Goal: Task Accomplishment & Management: Use online tool/utility

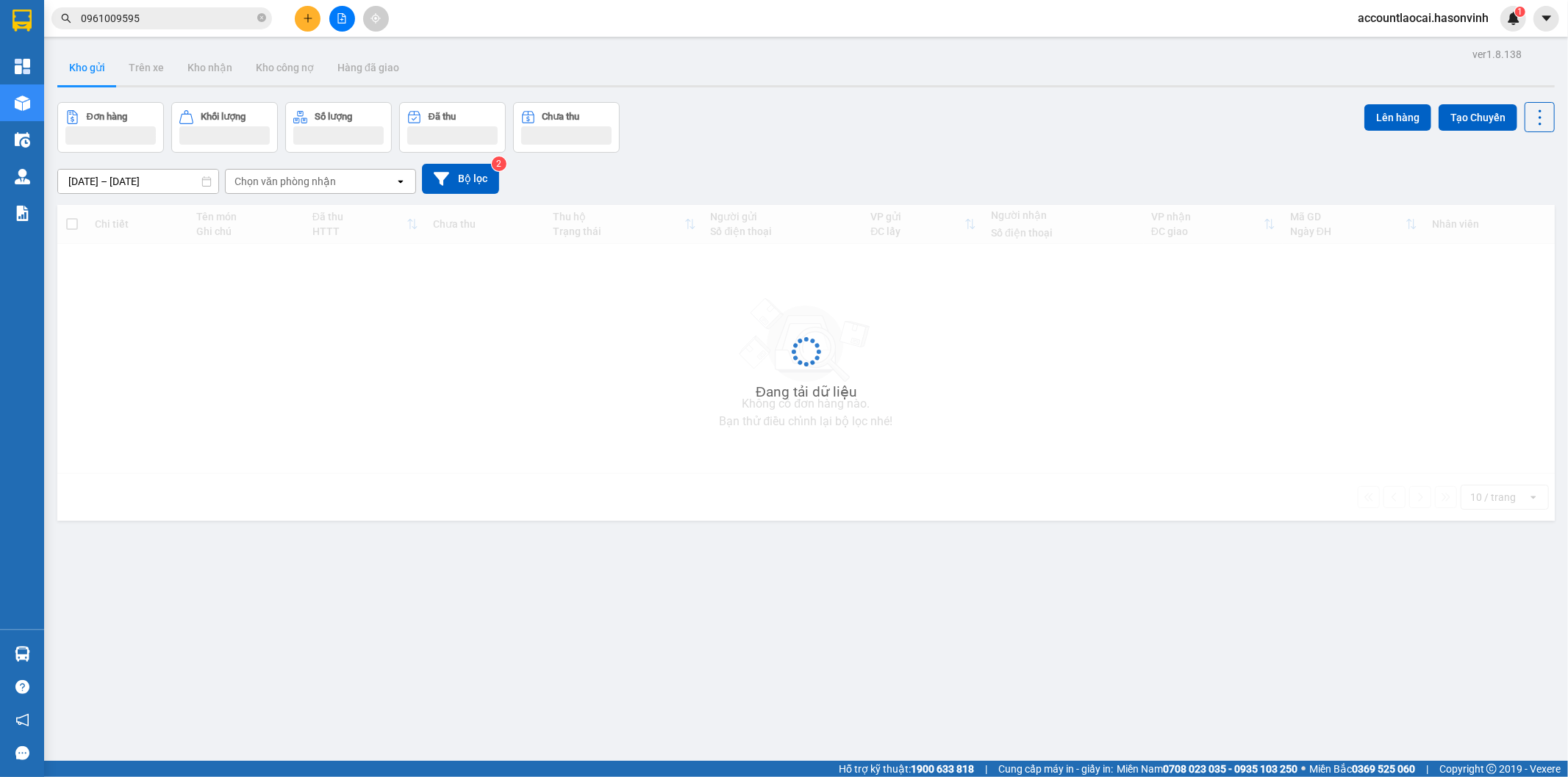
scroll to position [68, 0]
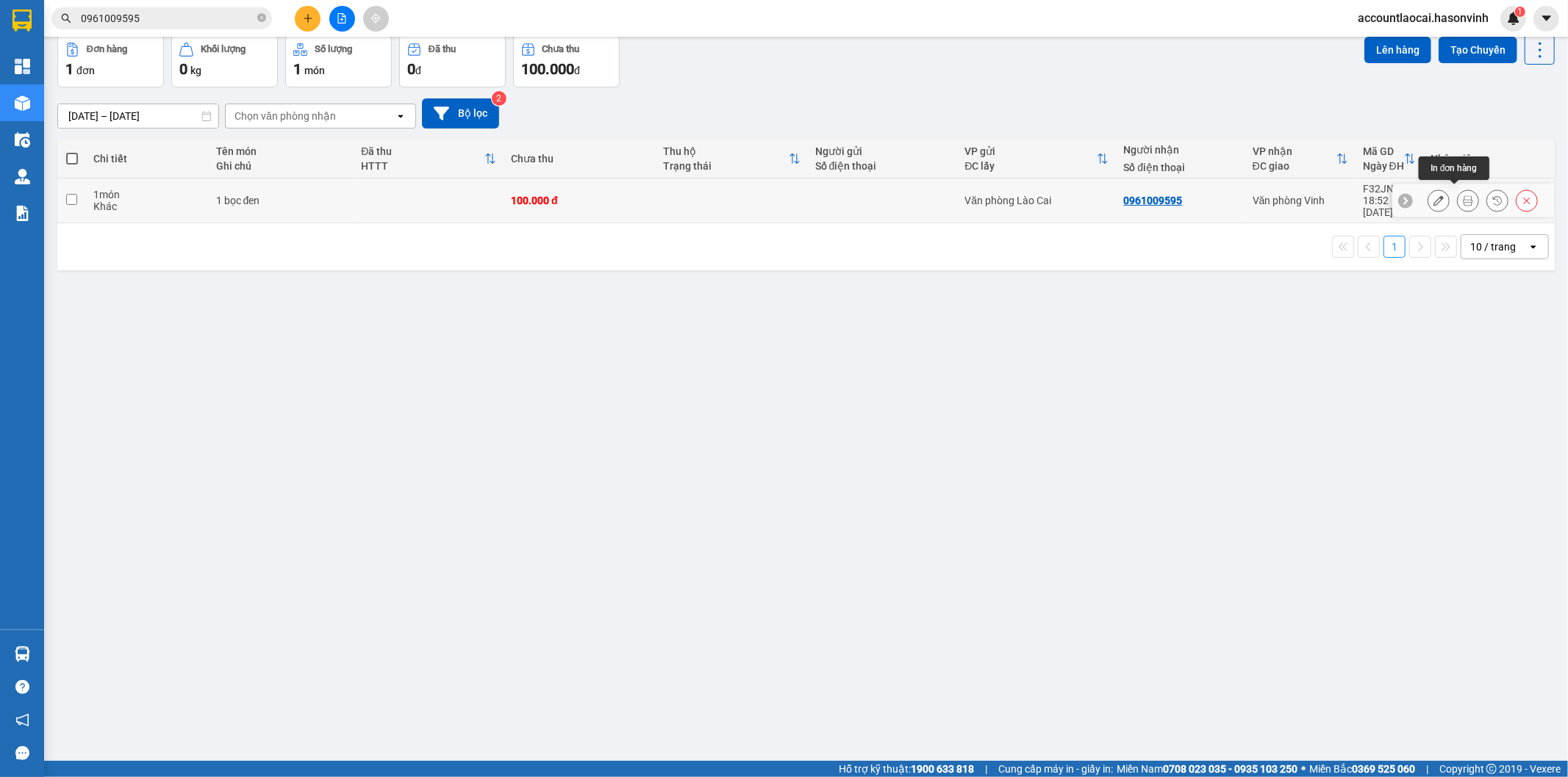
click at [1463, 196] on icon at bounding box center [1468, 201] width 10 height 10
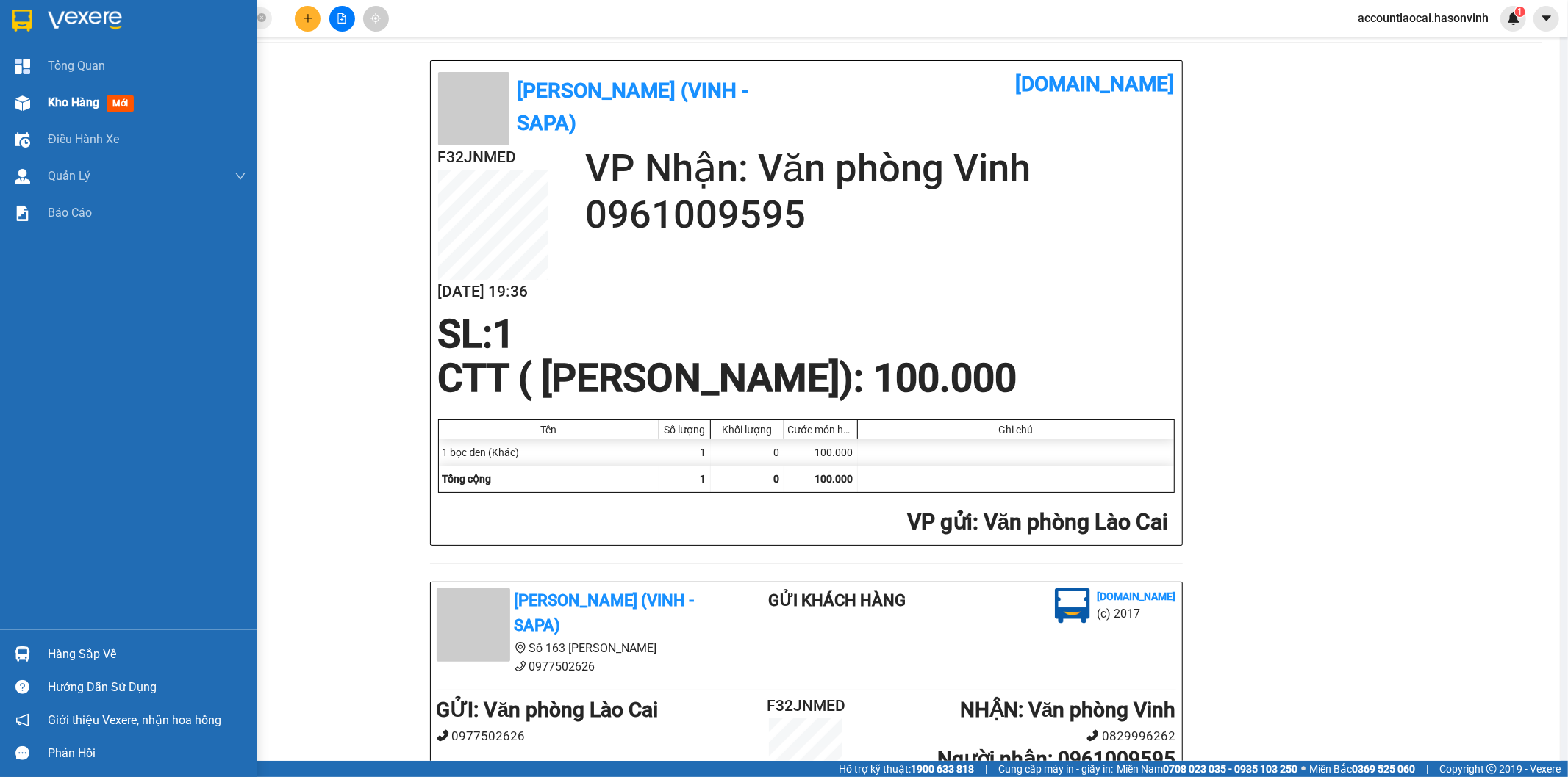
click at [49, 91] on div "Kho hàng mới" at bounding box center [147, 103] width 199 height 37
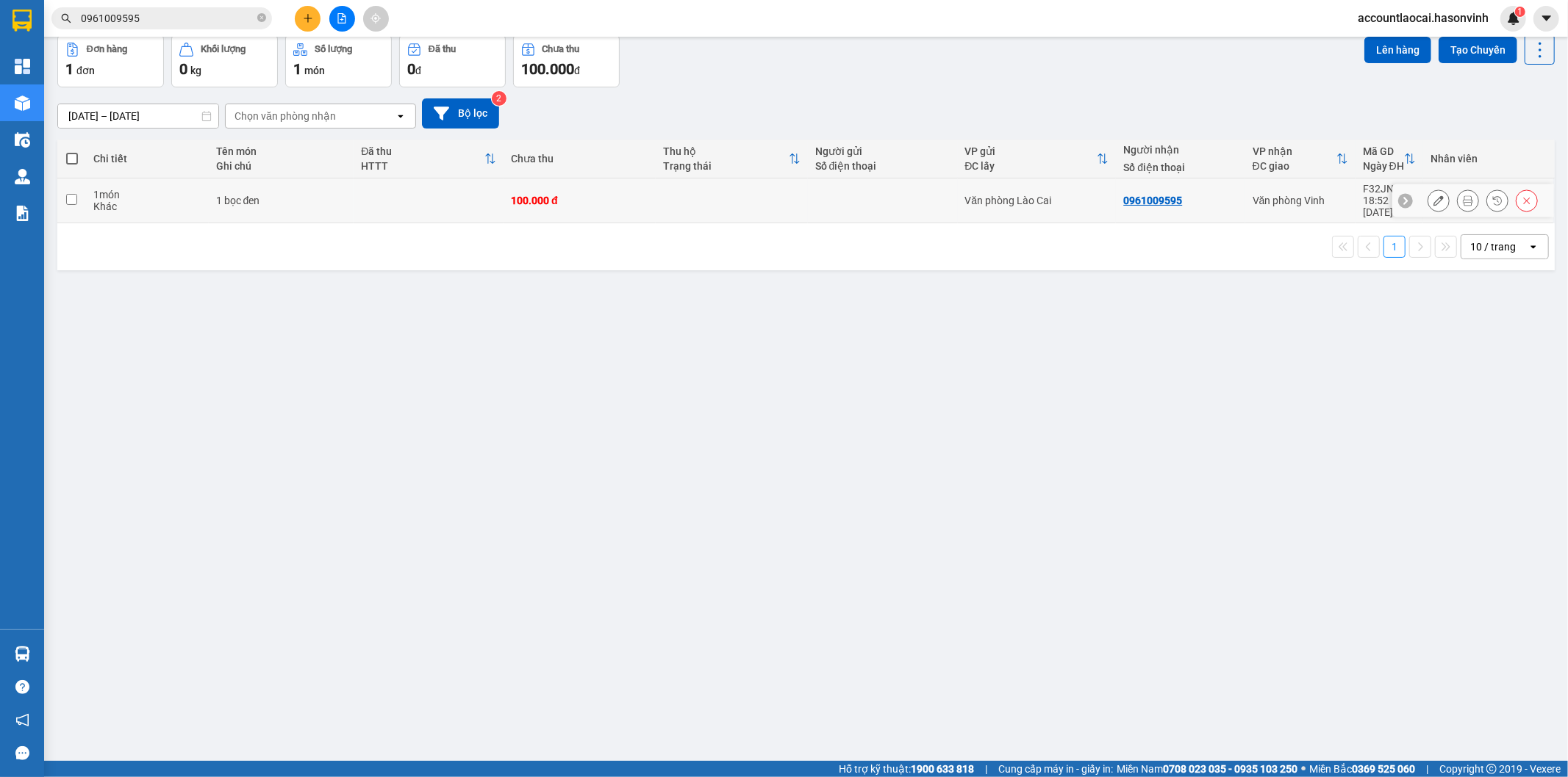
click at [361, 200] on td at bounding box center [428, 201] width 150 height 45
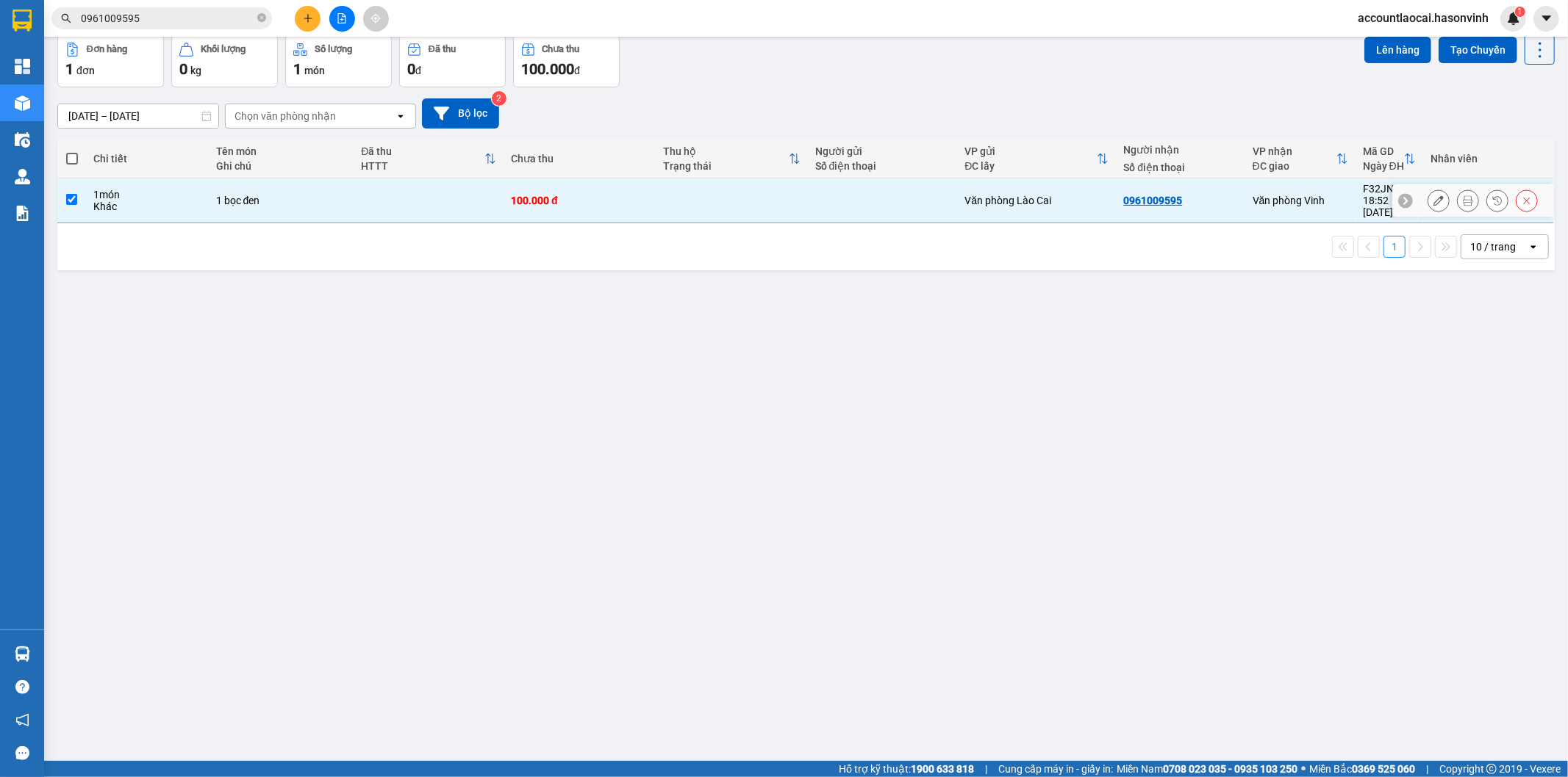
checkbox input "true"
click at [1382, 49] on button "Lên hàng" at bounding box center [1397, 50] width 67 height 27
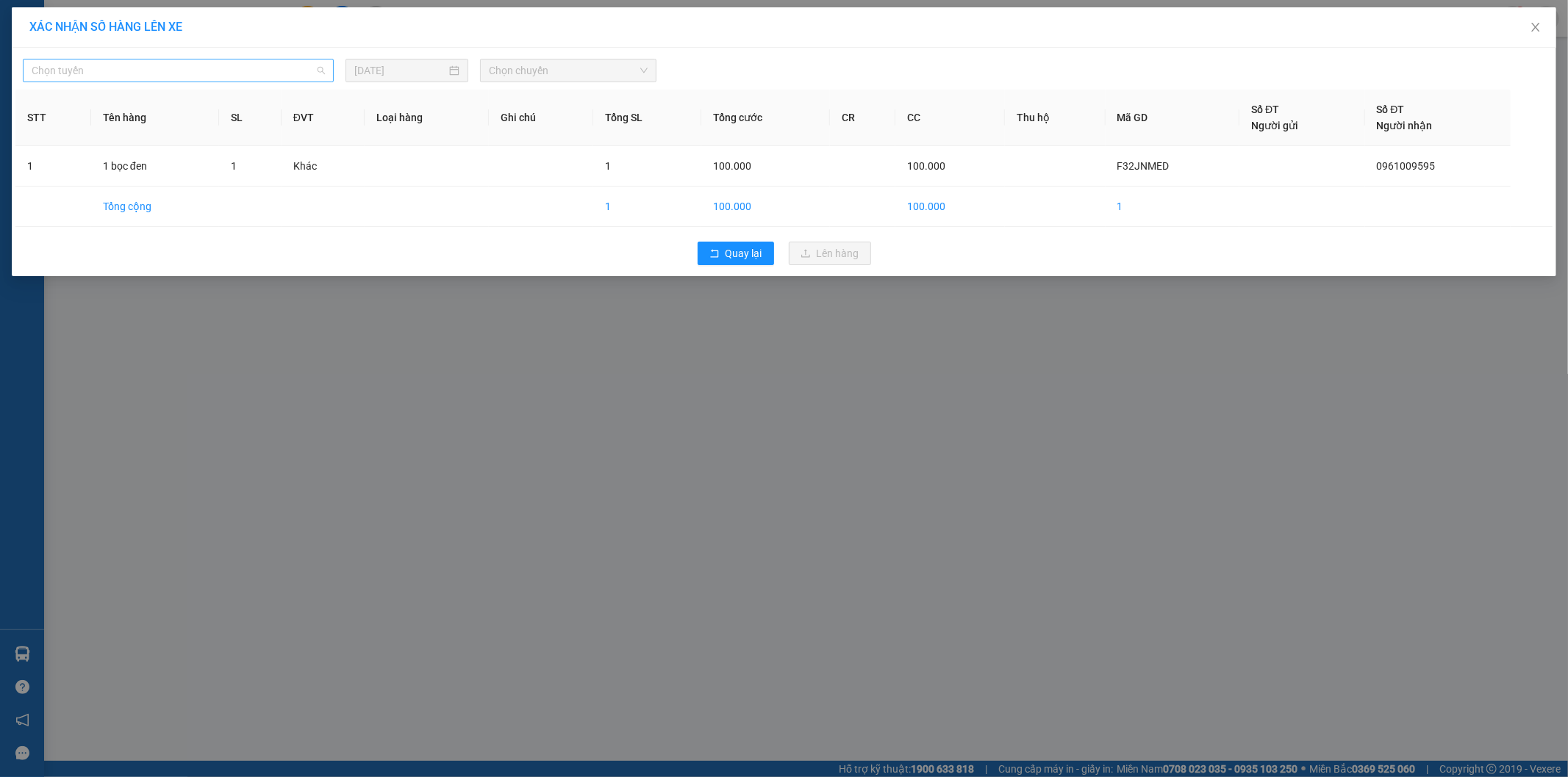
click at [86, 78] on span "Chọn tuyến" at bounding box center [178, 71] width 293 height 22
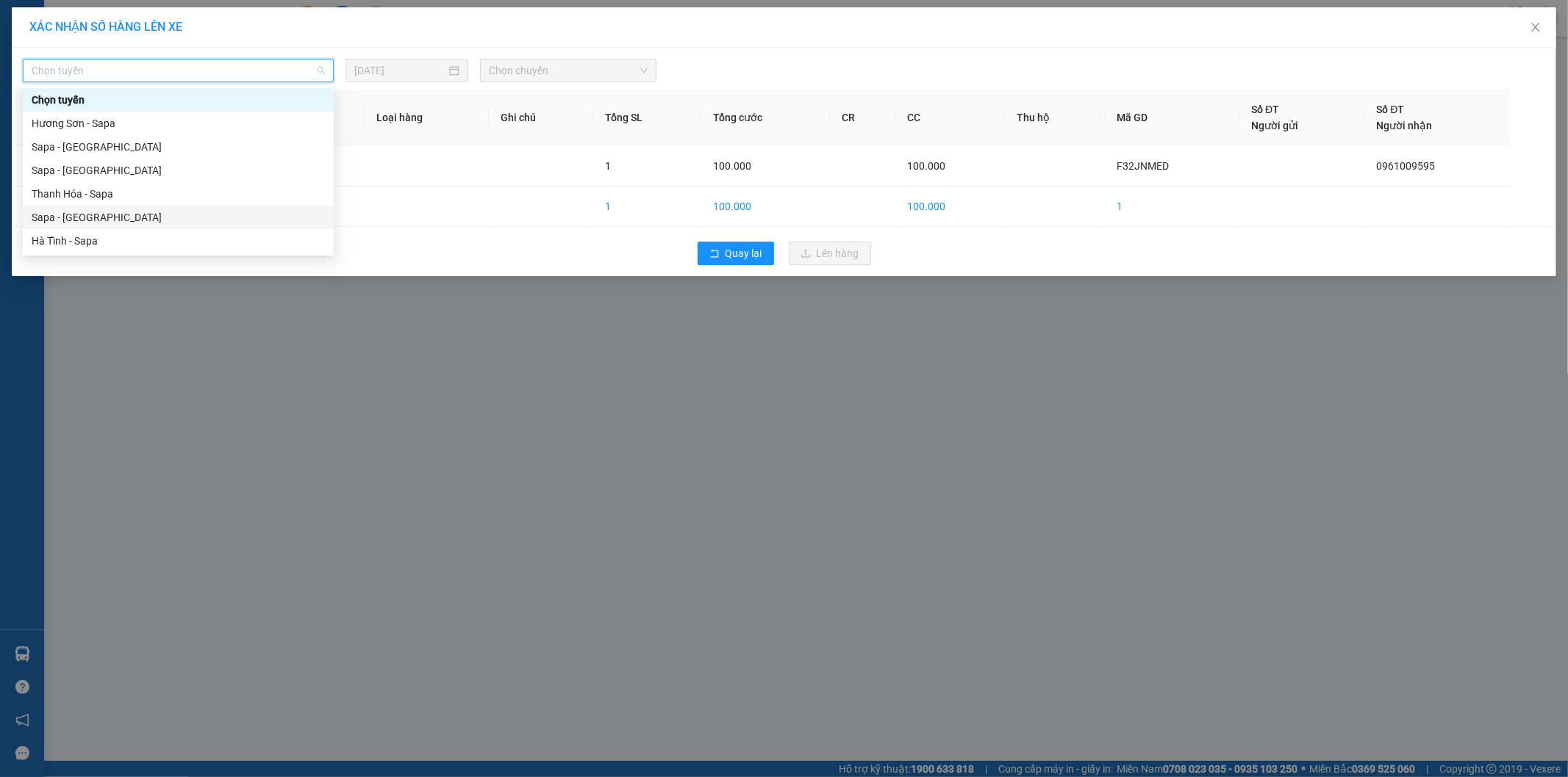
drag, startPoint x: 47, startPoint y: 219, endPoint x: 55, endPoint y: 219, distance: 8.0
click at [52, 219] on div "Sapa - [GEOGRAPHIC_DATA]" at bounding box center [178, 218] width 293 height 16
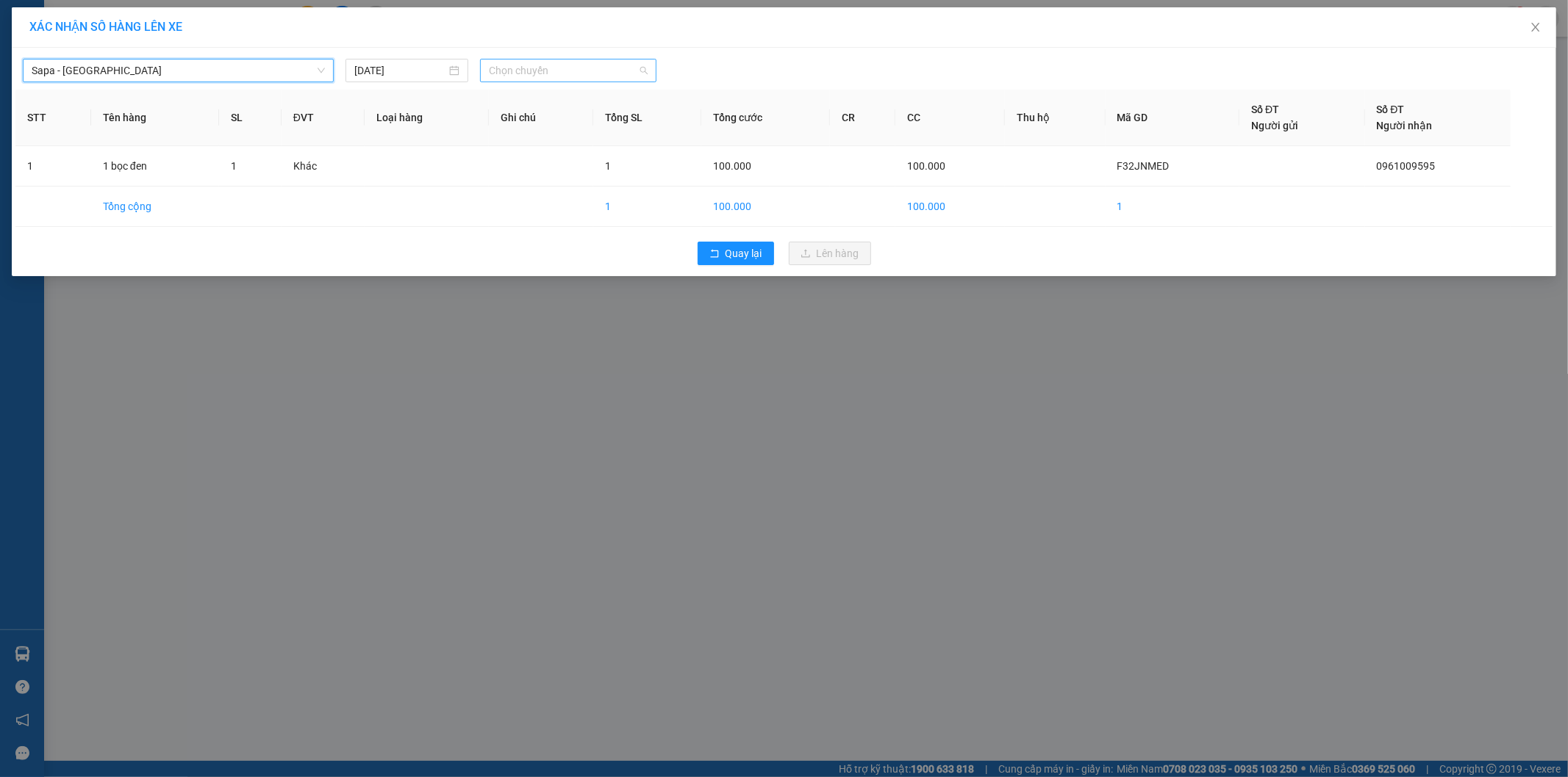
click at [538, 70] on span "Chọn chuyến" at bounding box center [568, 71] width 159 height 22
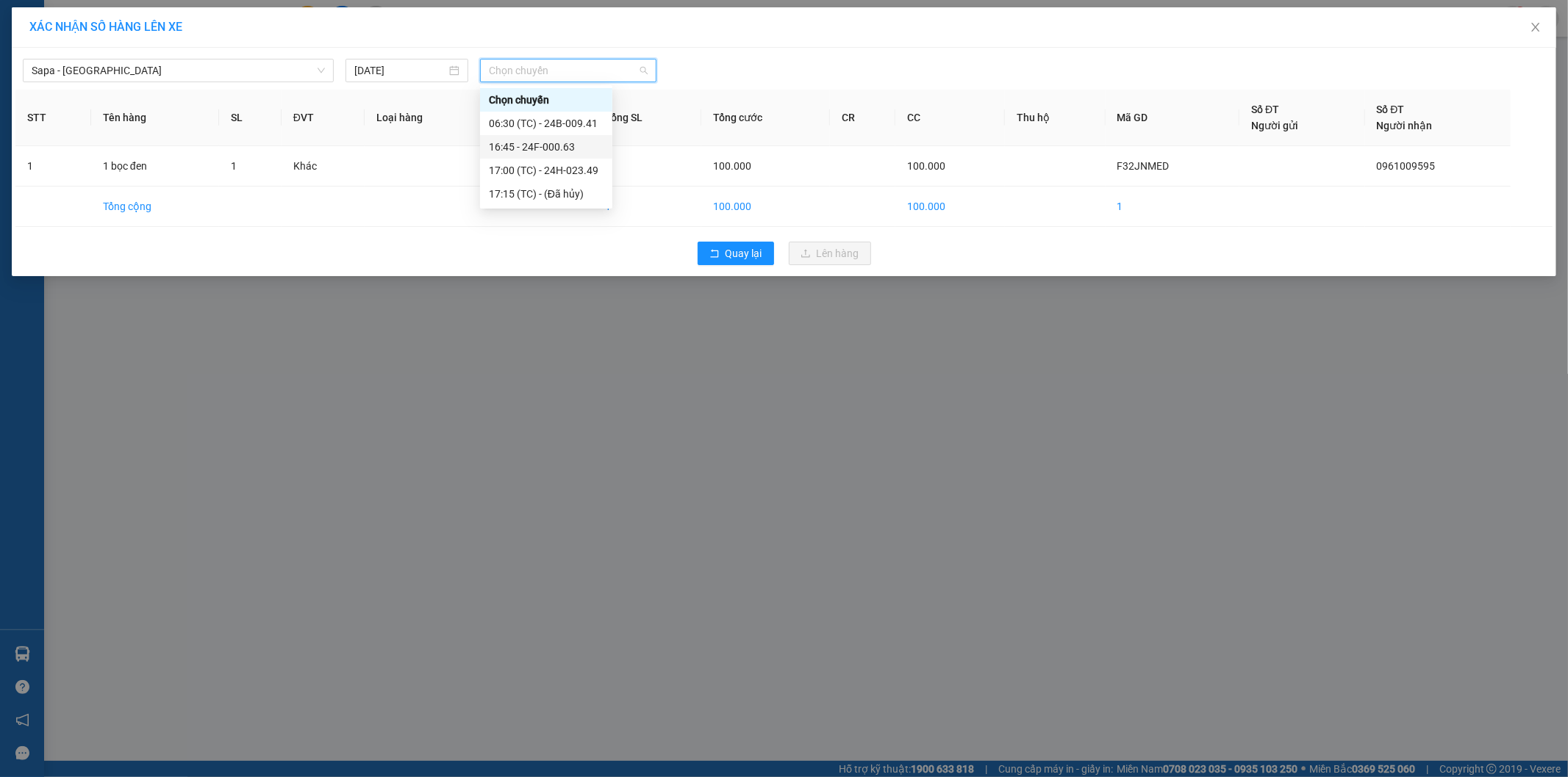
click at [554, 148] on div "16:45 - 24F-000.63" at bounding box center [546, 147] width 114 height 16
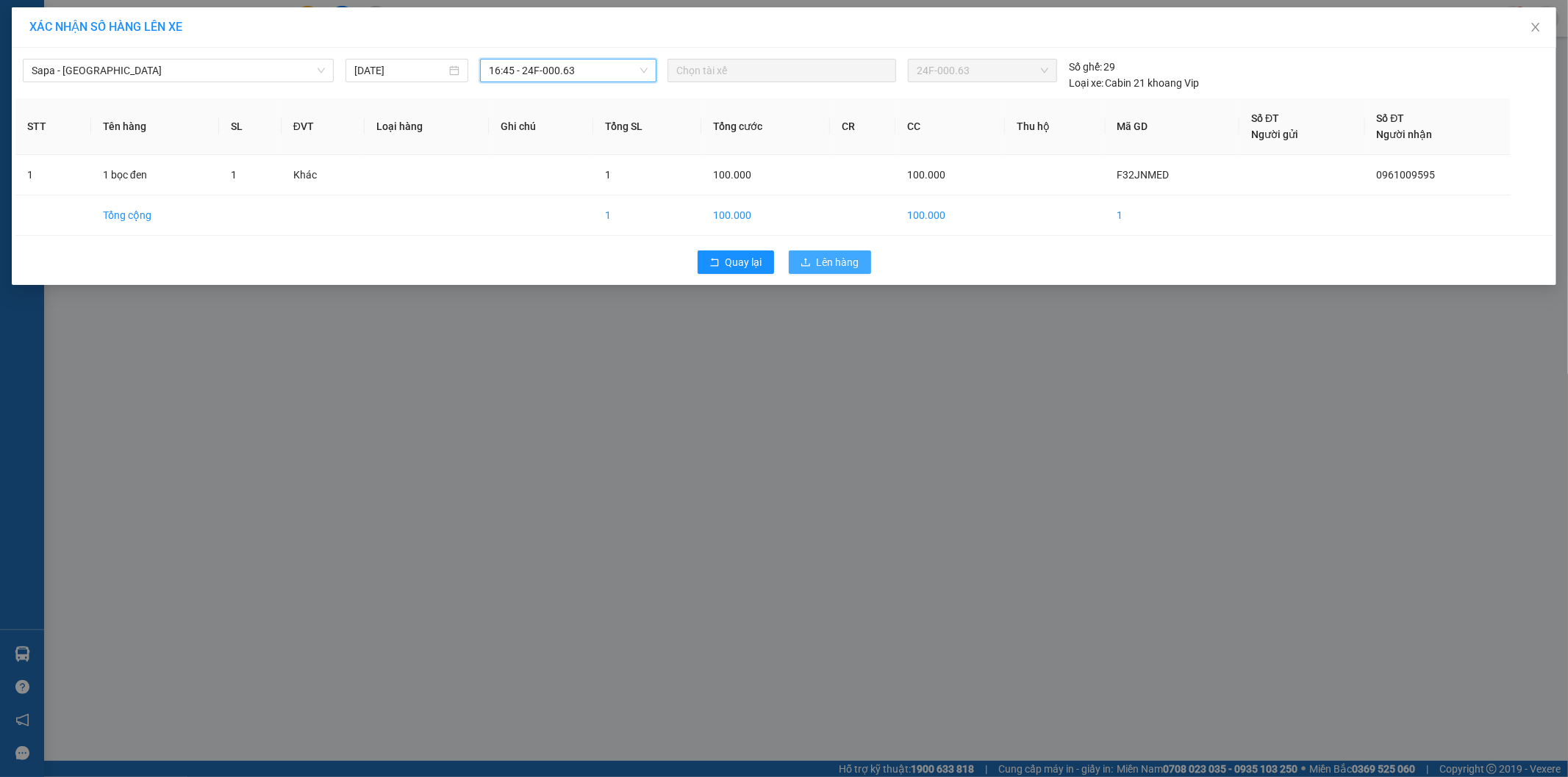
click at [829, 259] on span "Lên hàng" at bounding box center [838, 263] width 43 height 16
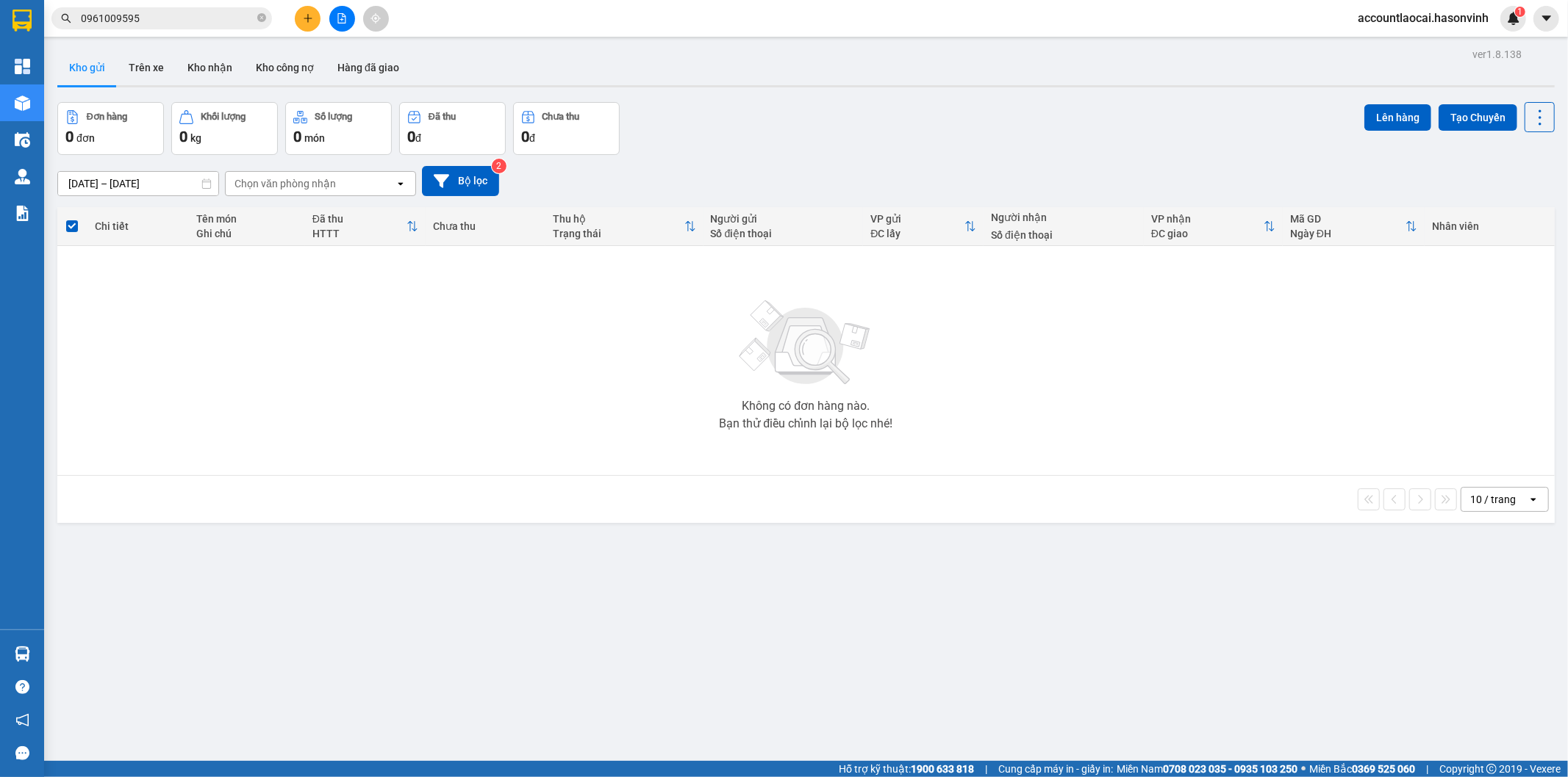
click at [343, 6] on button at bounding box center [342, 18] width 26 height 26
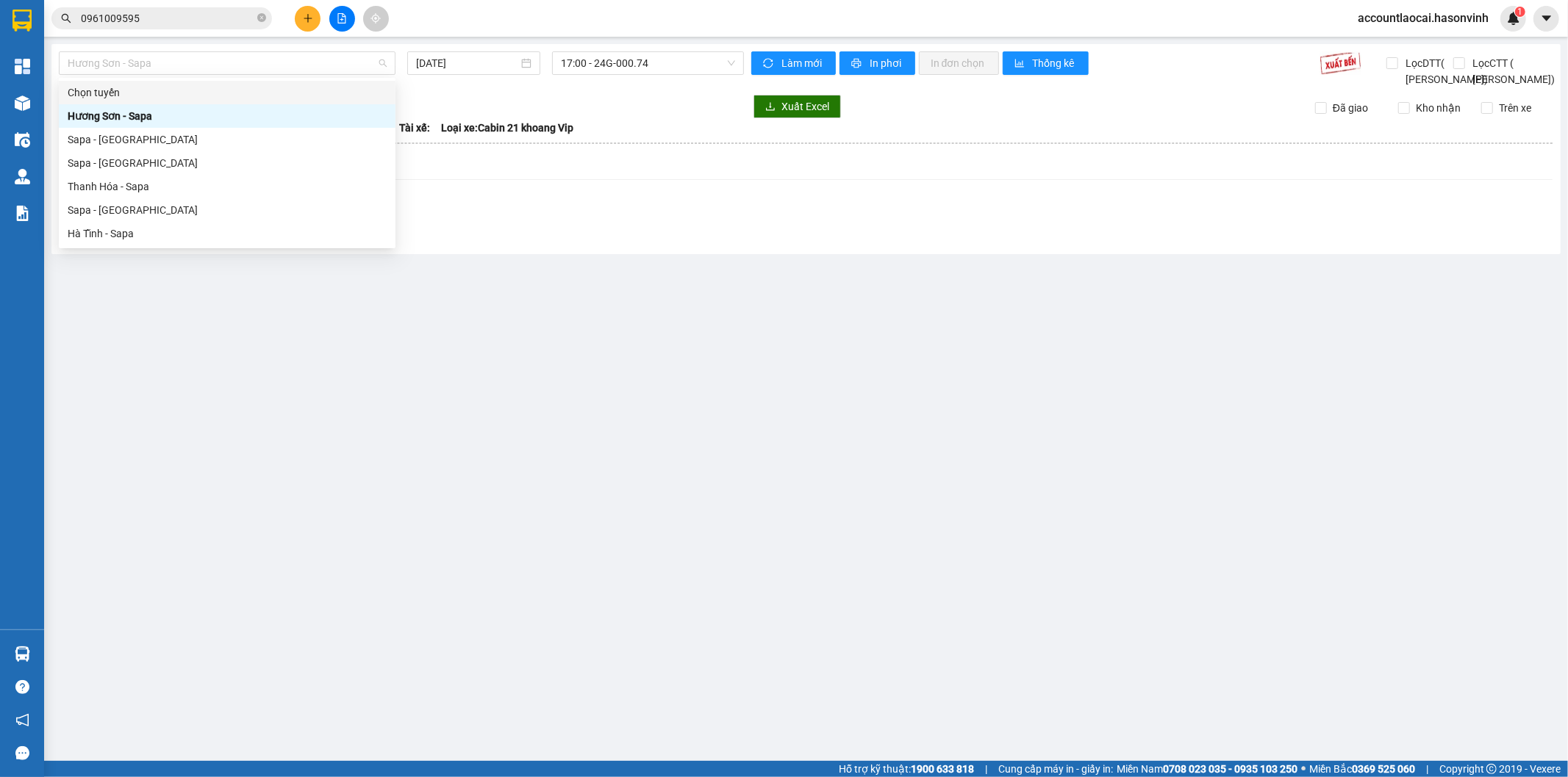
drag, startPoint x: 231, startPoint y: 64, endPoint x: 201, endPoint y: 92, distance: 41.0
click at [207, 91] on body "Kết quả tìm kiếm ( 239 ) Bộ lọc Mã ĐH Trạng thái Món hàng Thu hộ Tổng cước Chưa…" at bounding box center [784, 388] width 1568 height 777
click at [120, 203] on div "Sapa - [GEOGRAPHIC_DATA]" at bounding box center [227, 210] width 319 height 16
type input "[DATE]"
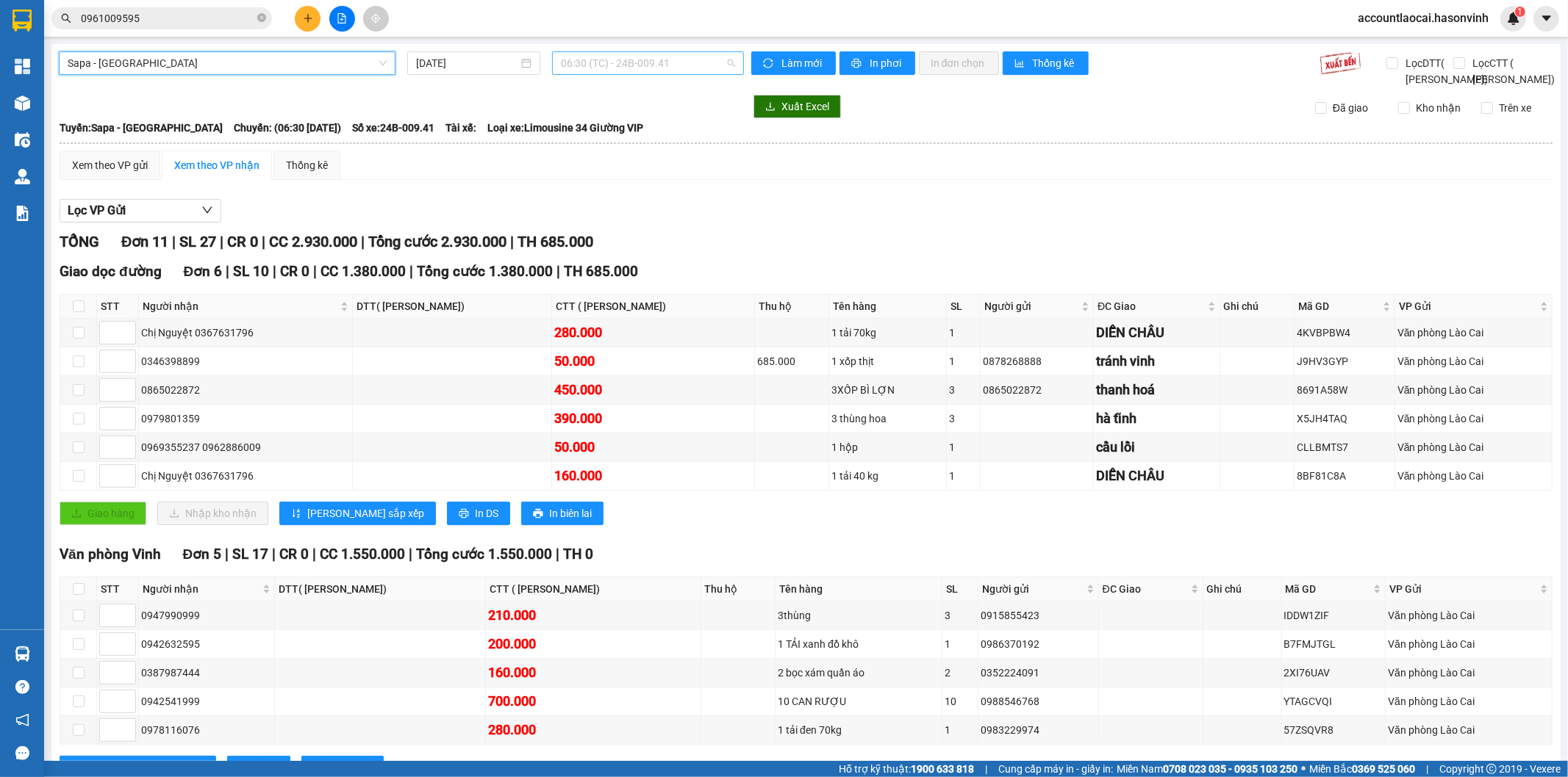
click at [655, 58] on span "06:30 (TC) - 24B-009.41" at bounding box center [647, 63] width 173 height 22
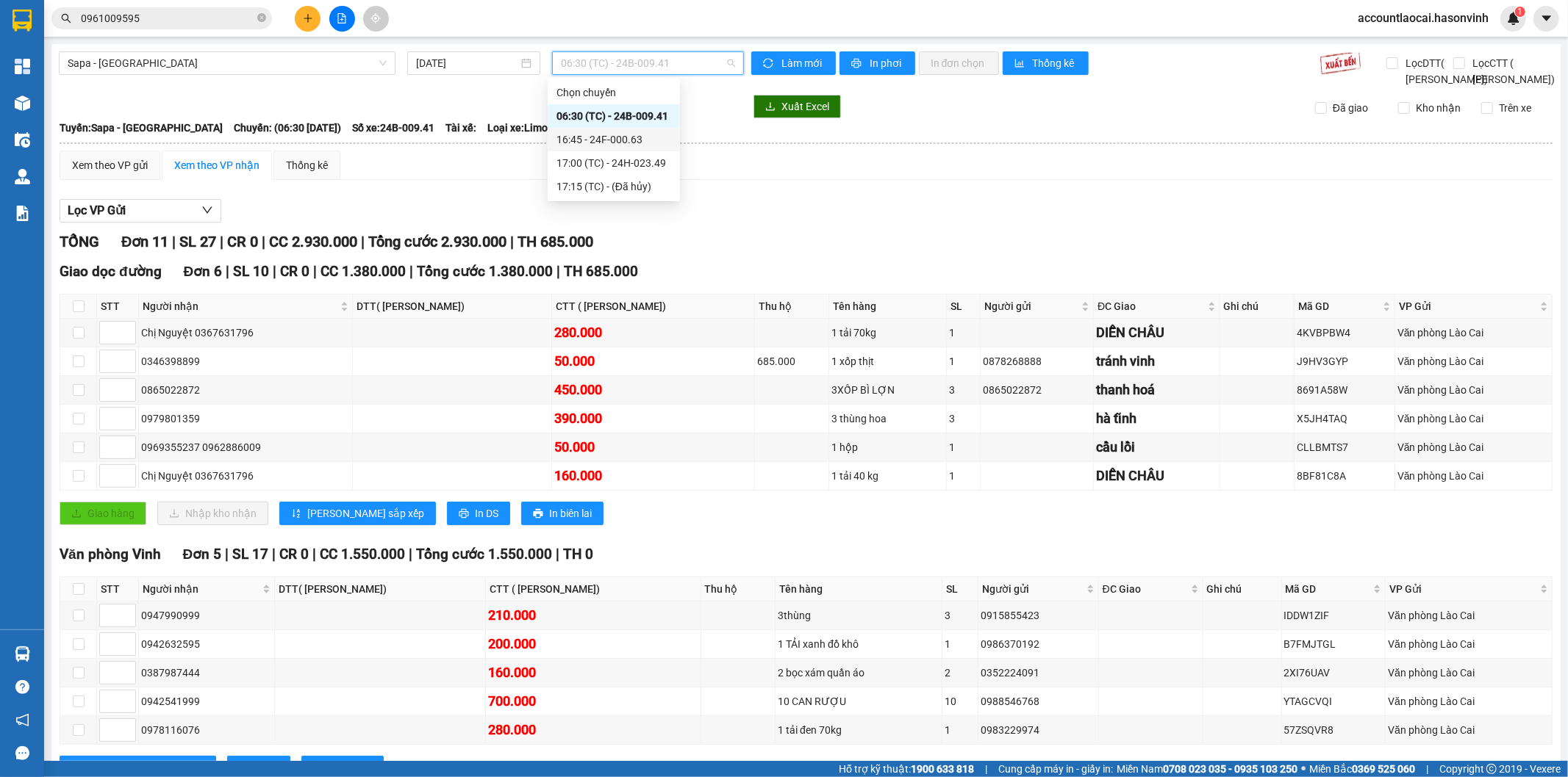
click at [626, 137] on div "16:45 - 24F-000.63" at bounding box center [613, 139] width 114 height 16
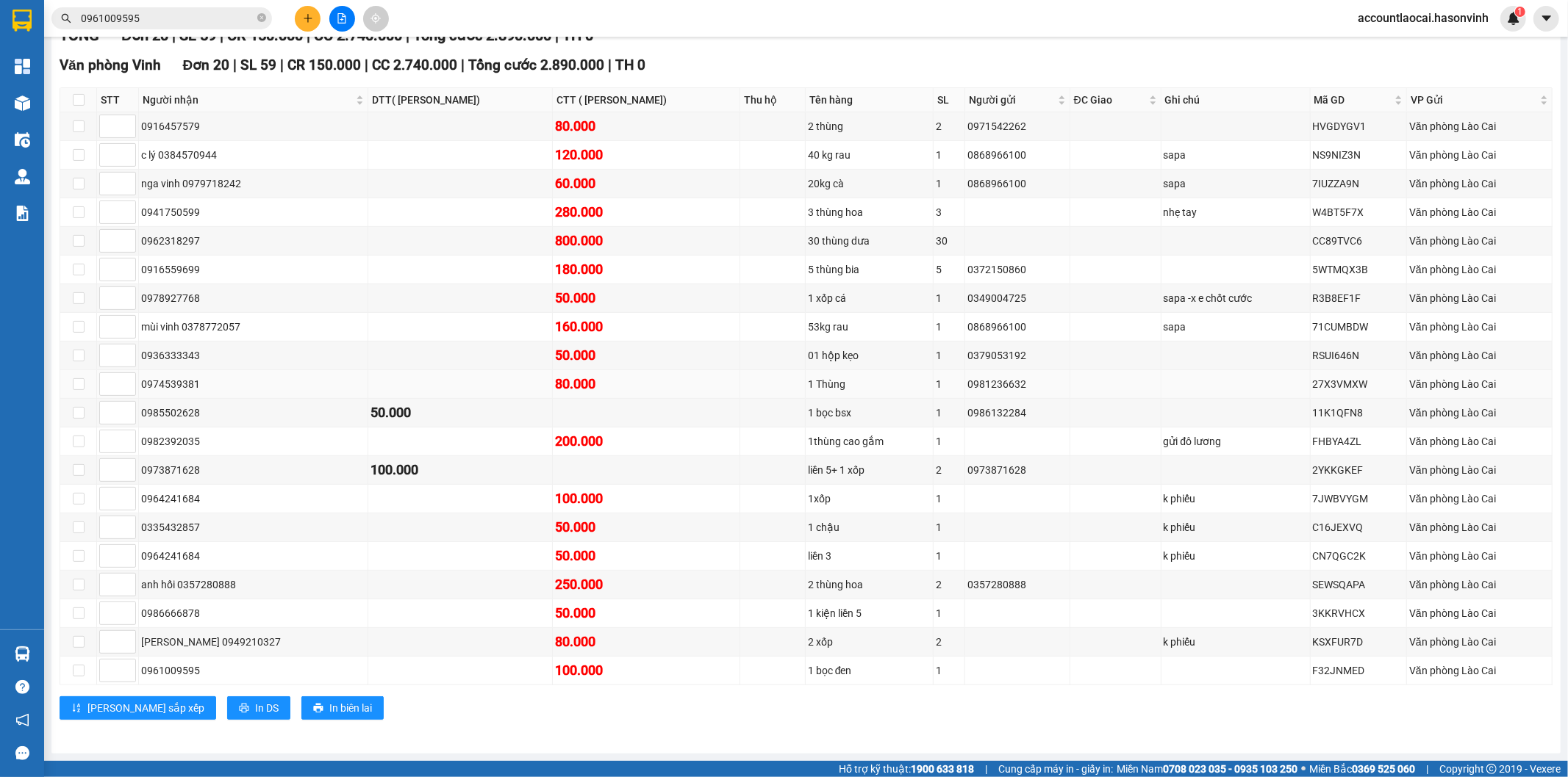
scroll to position [63, 0]
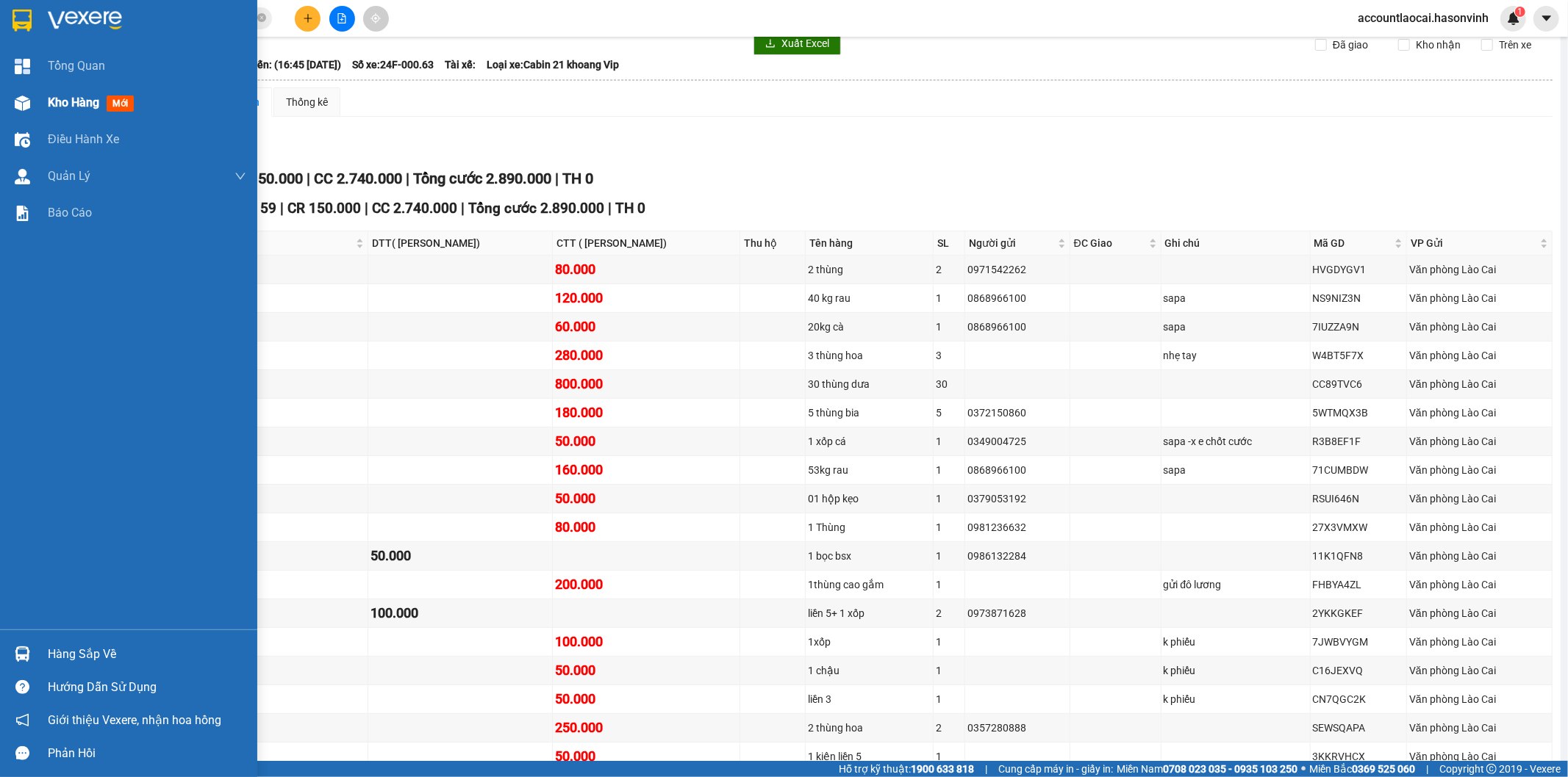
click at [17, 103] on img at bounding box center [22, 103] width 16 height 15
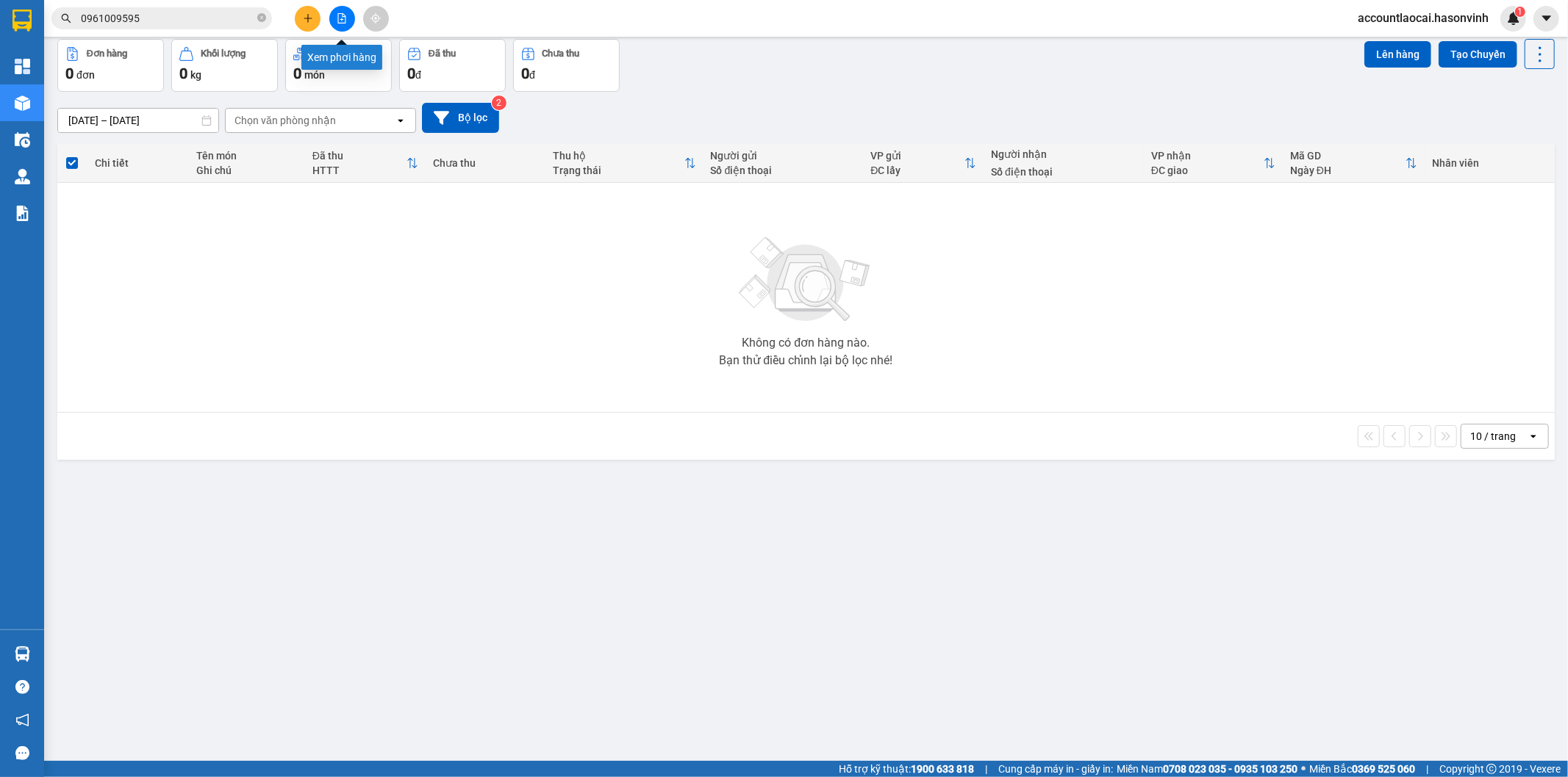
click at [343, 21] on icon "file-add" at bounding box center [342, 18] width 10 height 10
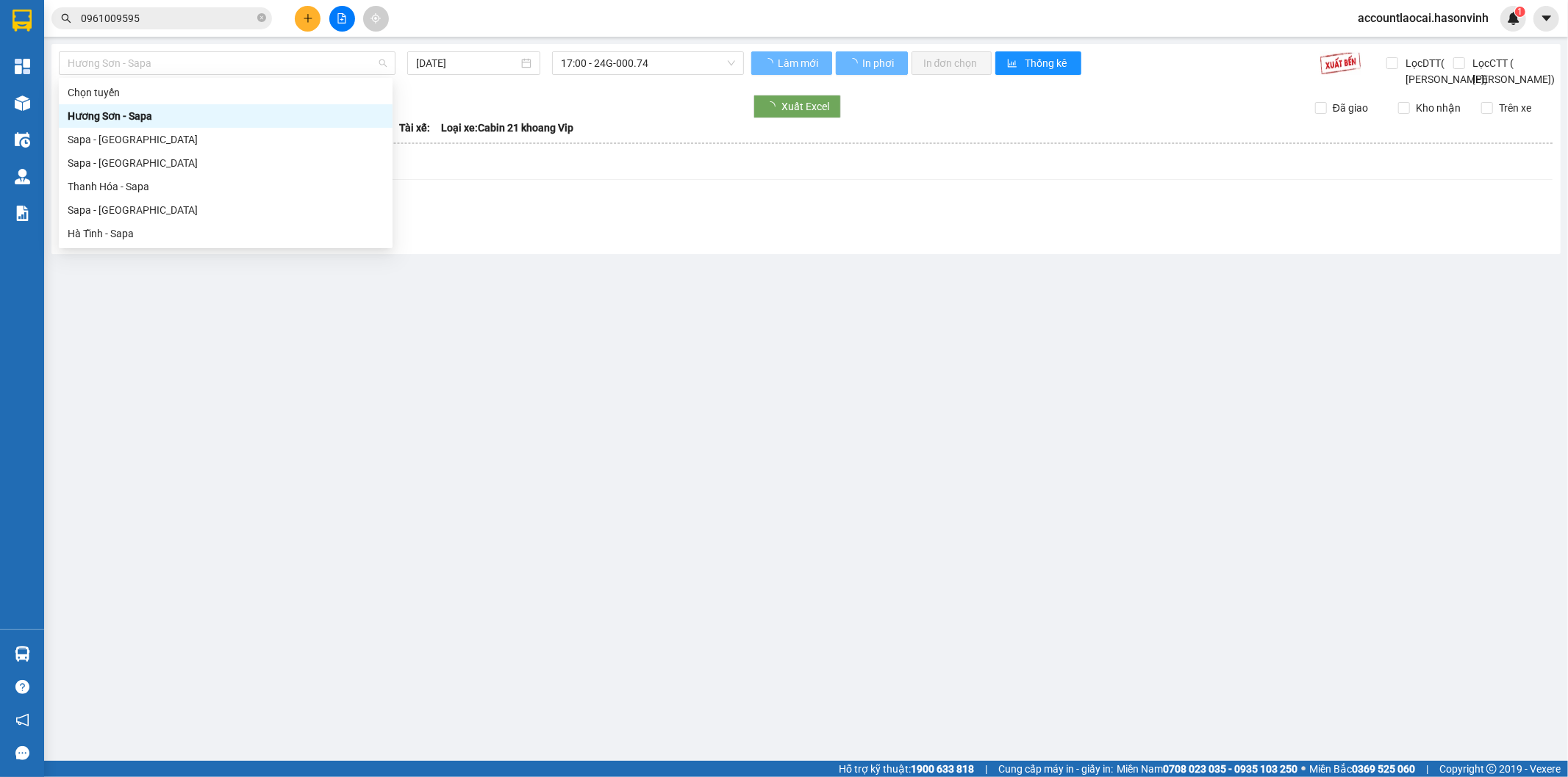
drag, startPoint x: 214, startPoint y: 69, endPoint x: 164, endPoint y: 149, distance: 94.3
click at [214, 69] on span "Hương Sơn - Sapa" at bounding box center [227, 63] width 319 height 22
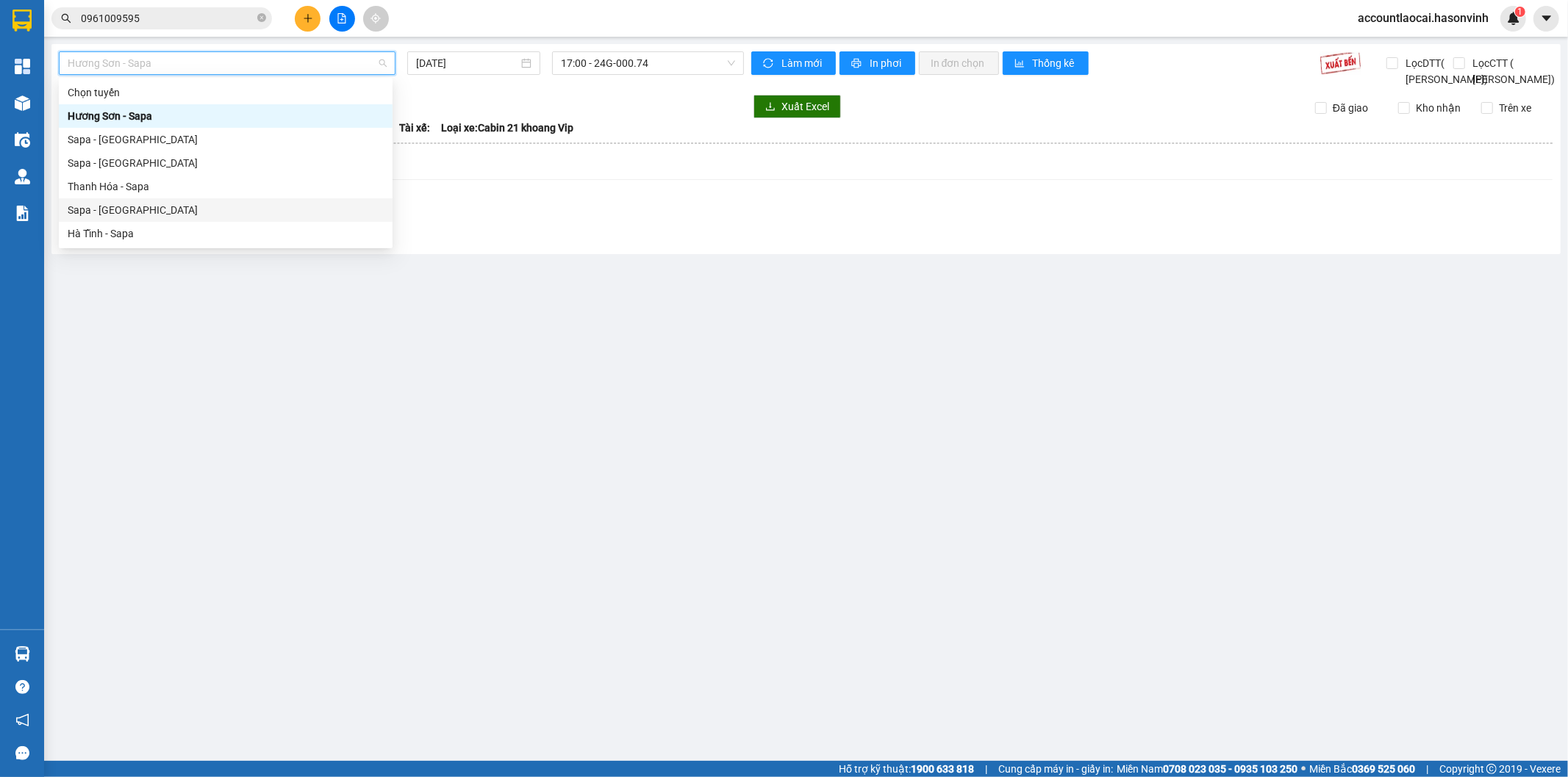
click at [132, 211] on div "Sapa - [GEOGRAPHIC_DATA]" at bounding box center [226, 210] width 316 height 16
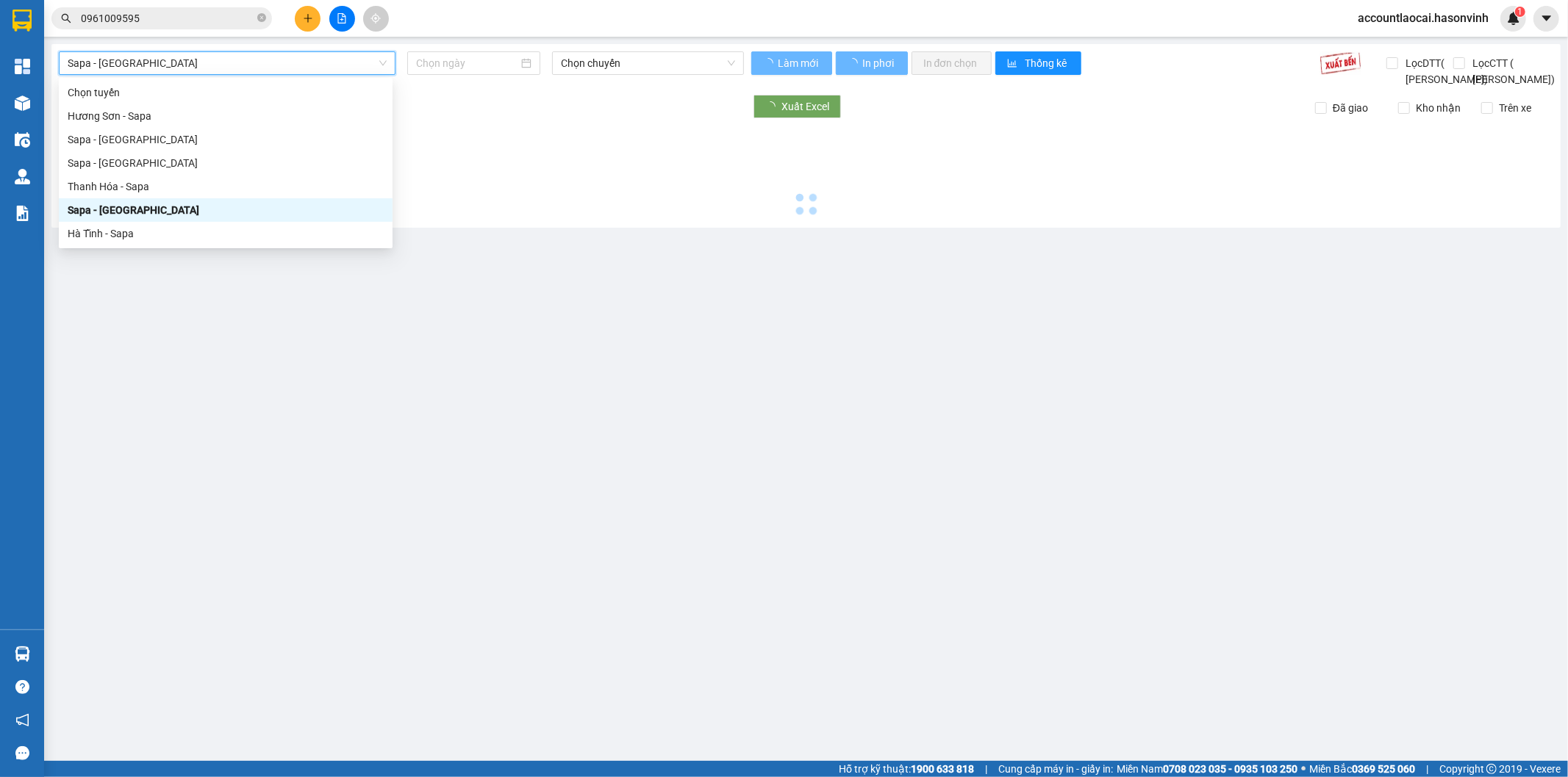
type input "[DATE]"
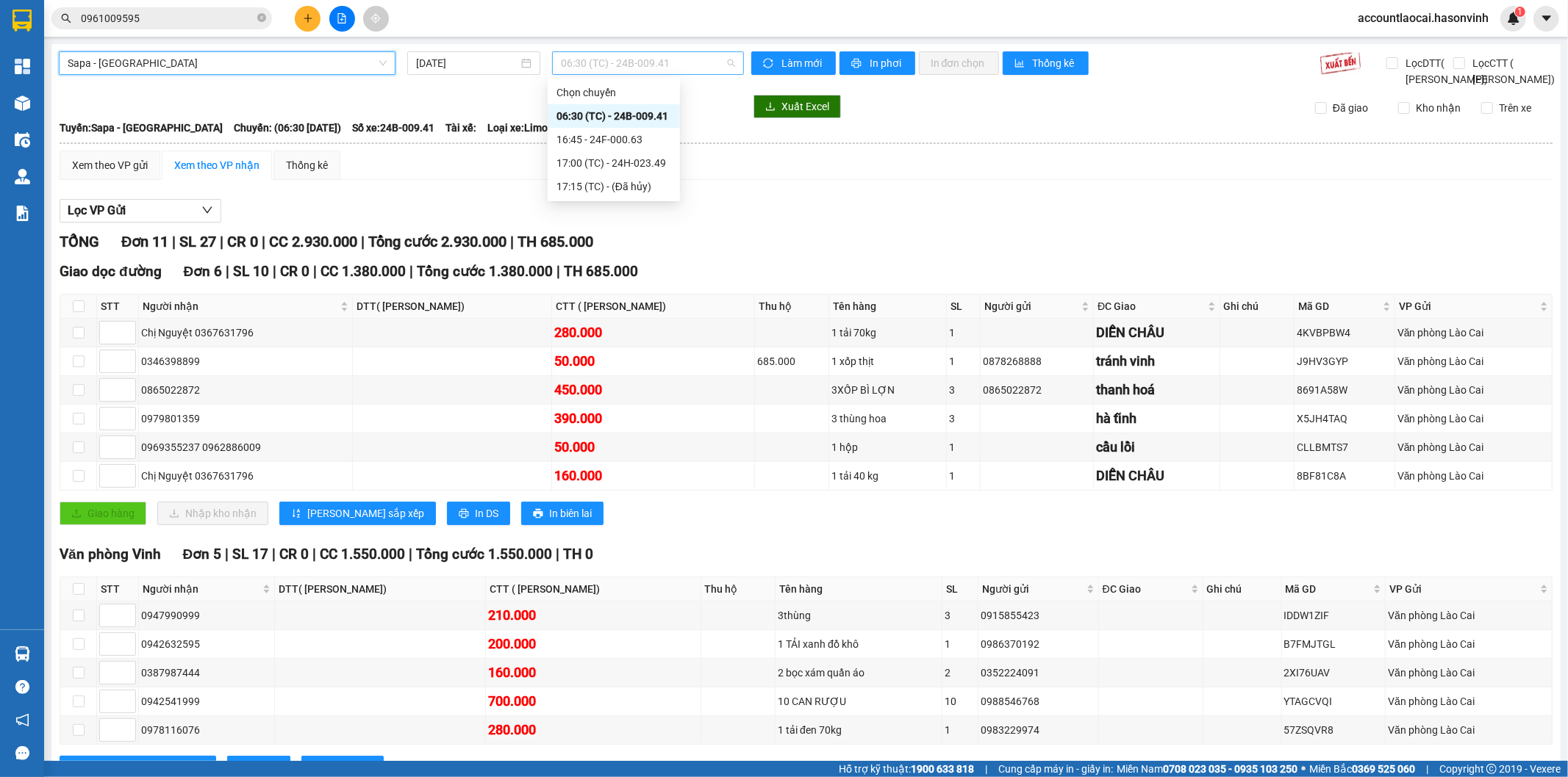
click at [623, 62] on span "06:30 (TC) - 24B-009.41" at bounding box center [647, 63] width 173 height 22
click at [629, 143] on div "16:45 - 24F-000.63" at bounding box center [613, 139] width 114 height 16
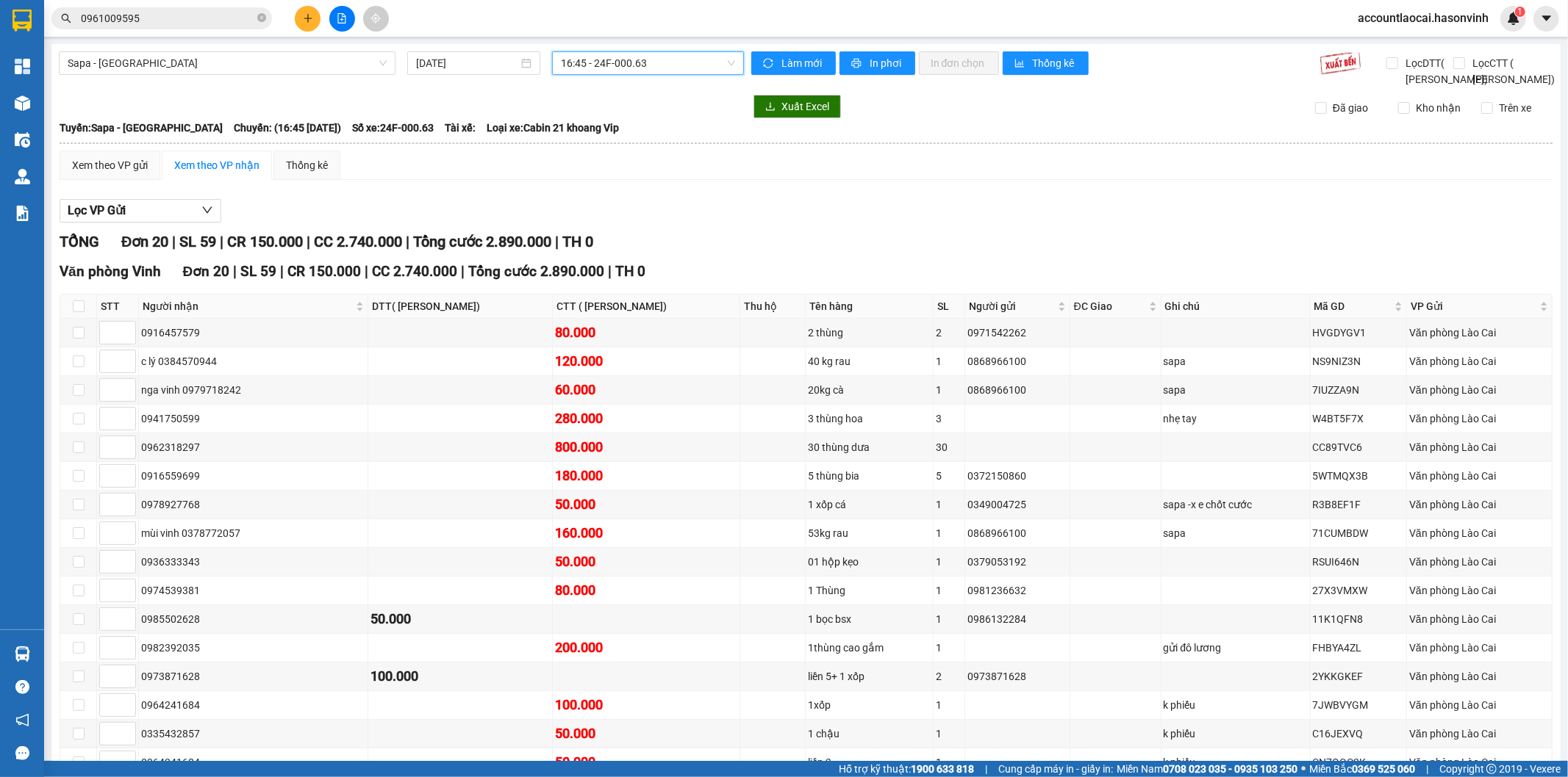
click at [638, 67] on span "16:45 - 24F-000.63" at bounding box center [647, 63] width 173 height 22
click at [644, 143] on div "16:45 - 24F-000.63" at bounding box center [613, 139] width 114 height 16
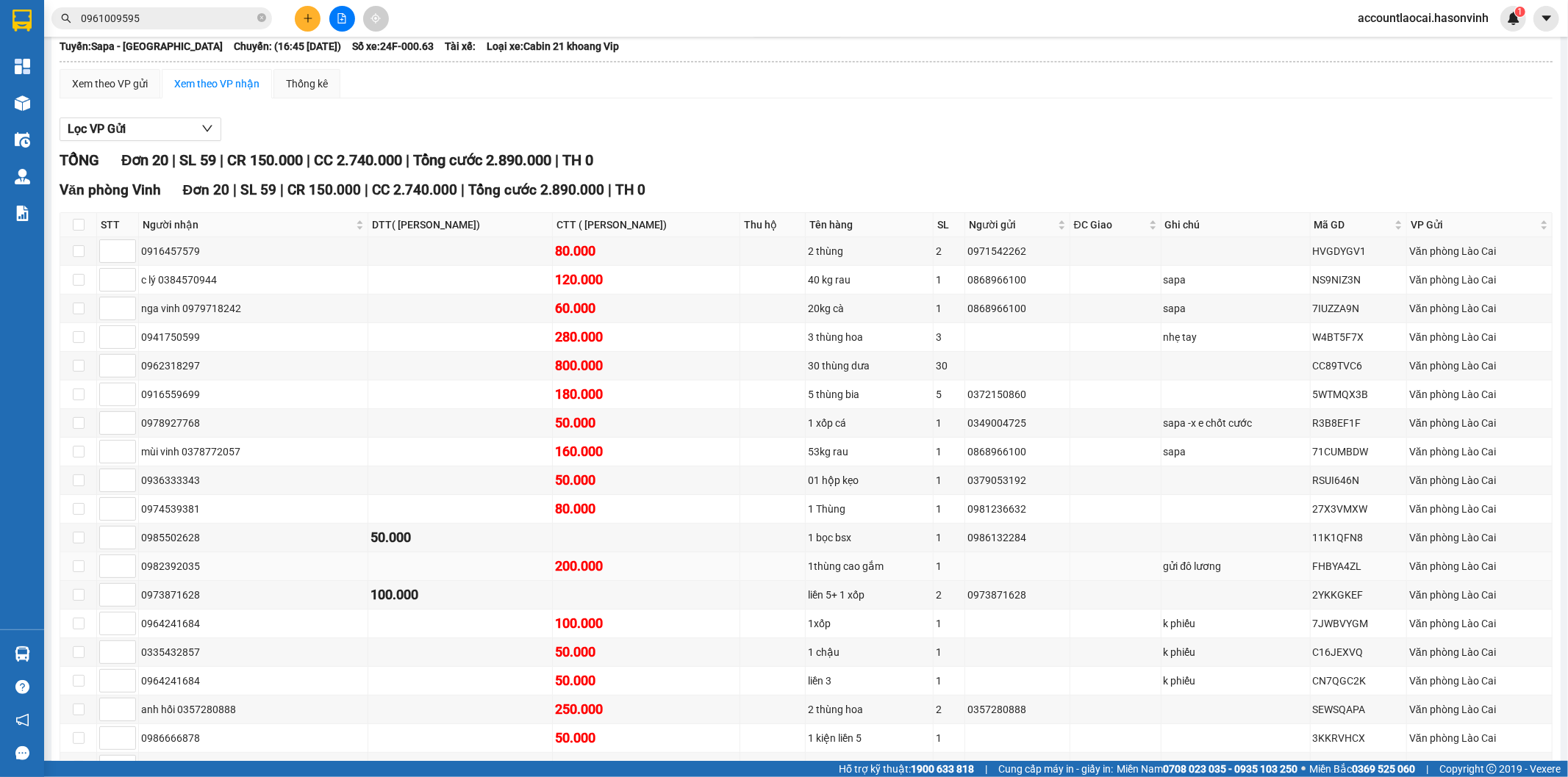
drag, startPoint x: 221, startPoint y: 583, endPoint x: 142, endPoint y: 592, distance: 79.5
click at [142, 575] on div "0982392035" at bounding box center [253, 567] width 224 height 16
copy div "0982392035"
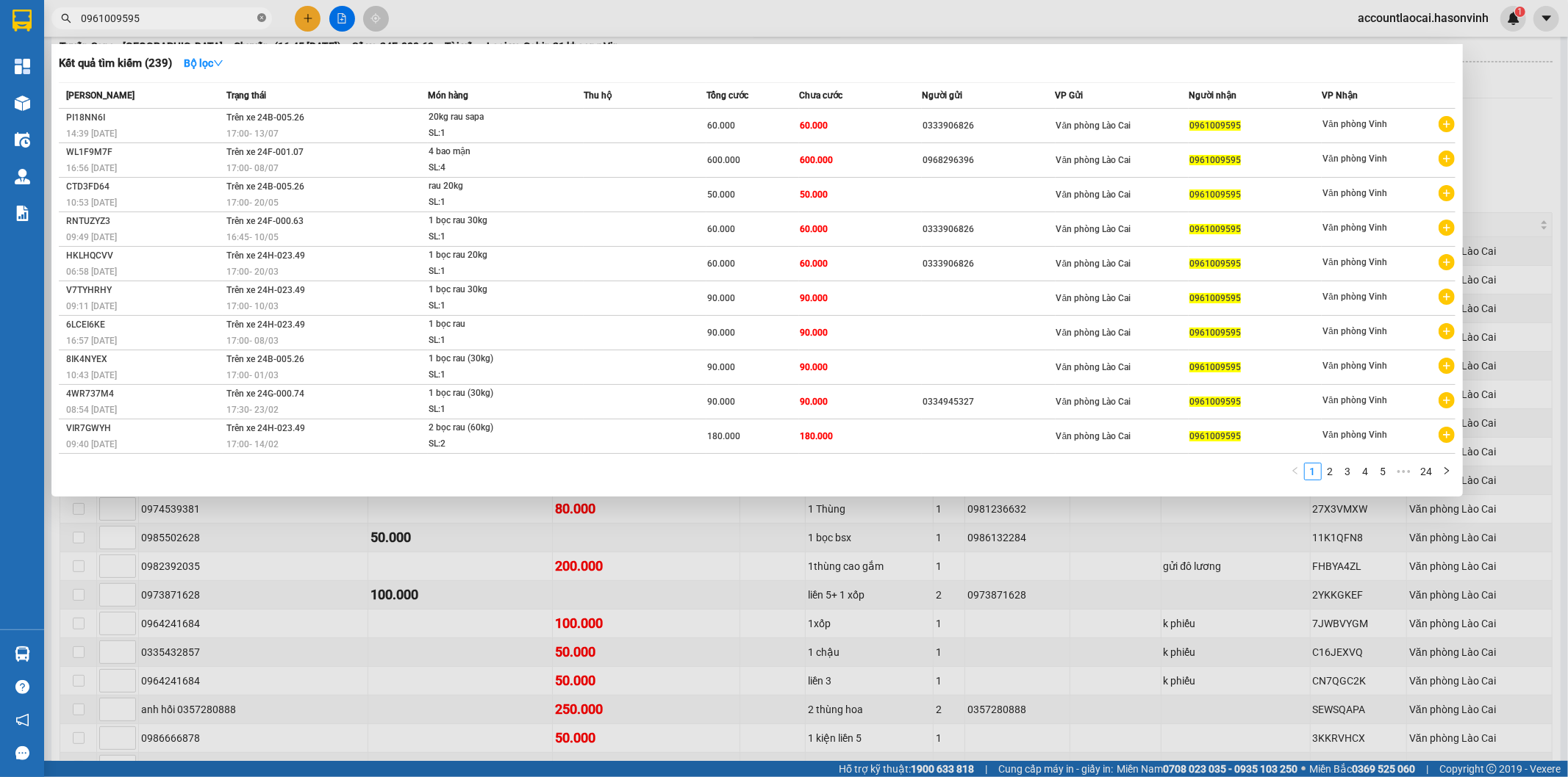
click at [258, 15] on icon "close-circle" at bounding box center [262, 18] width 9 height 9
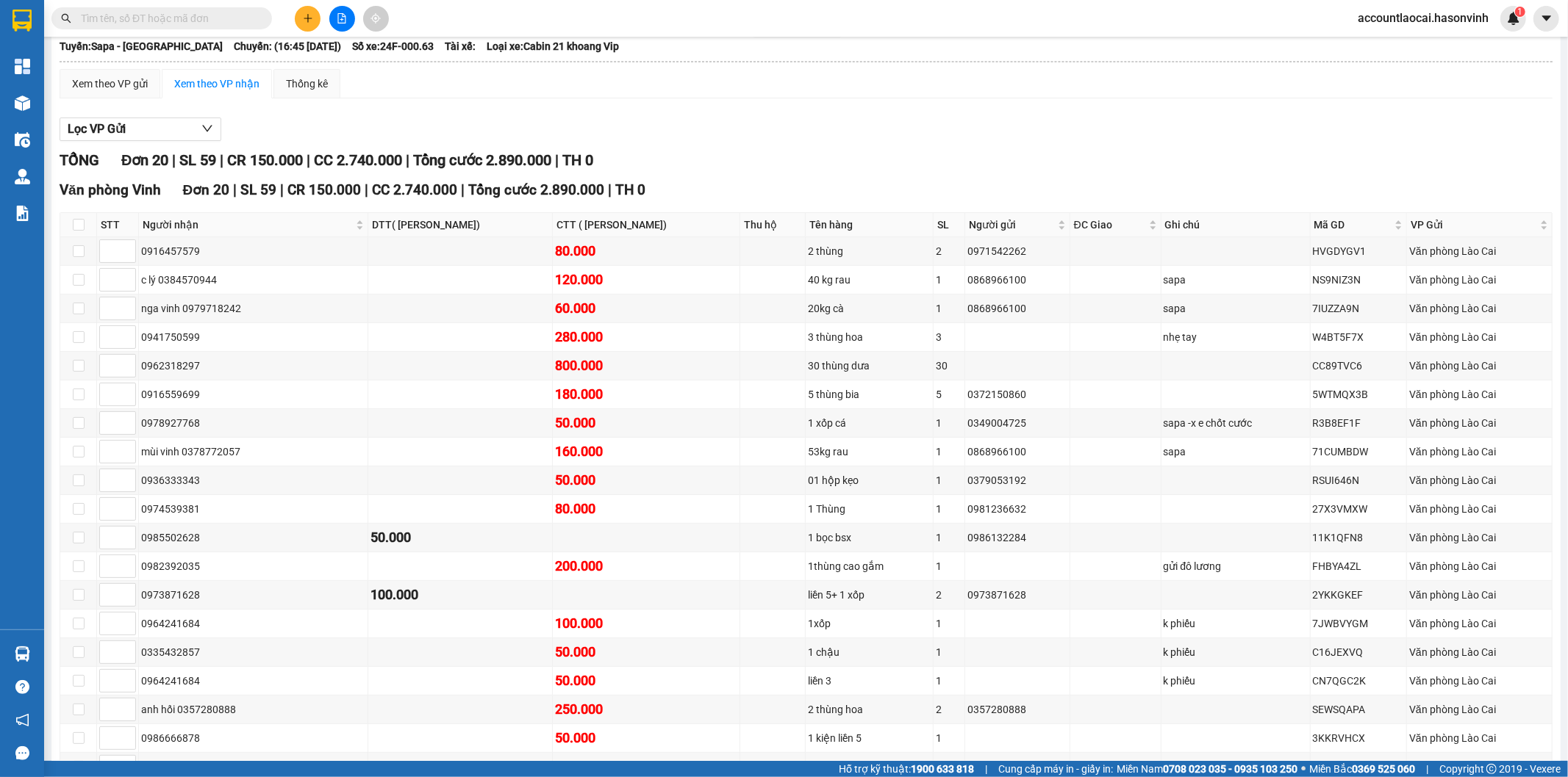
paste input "0982392035"
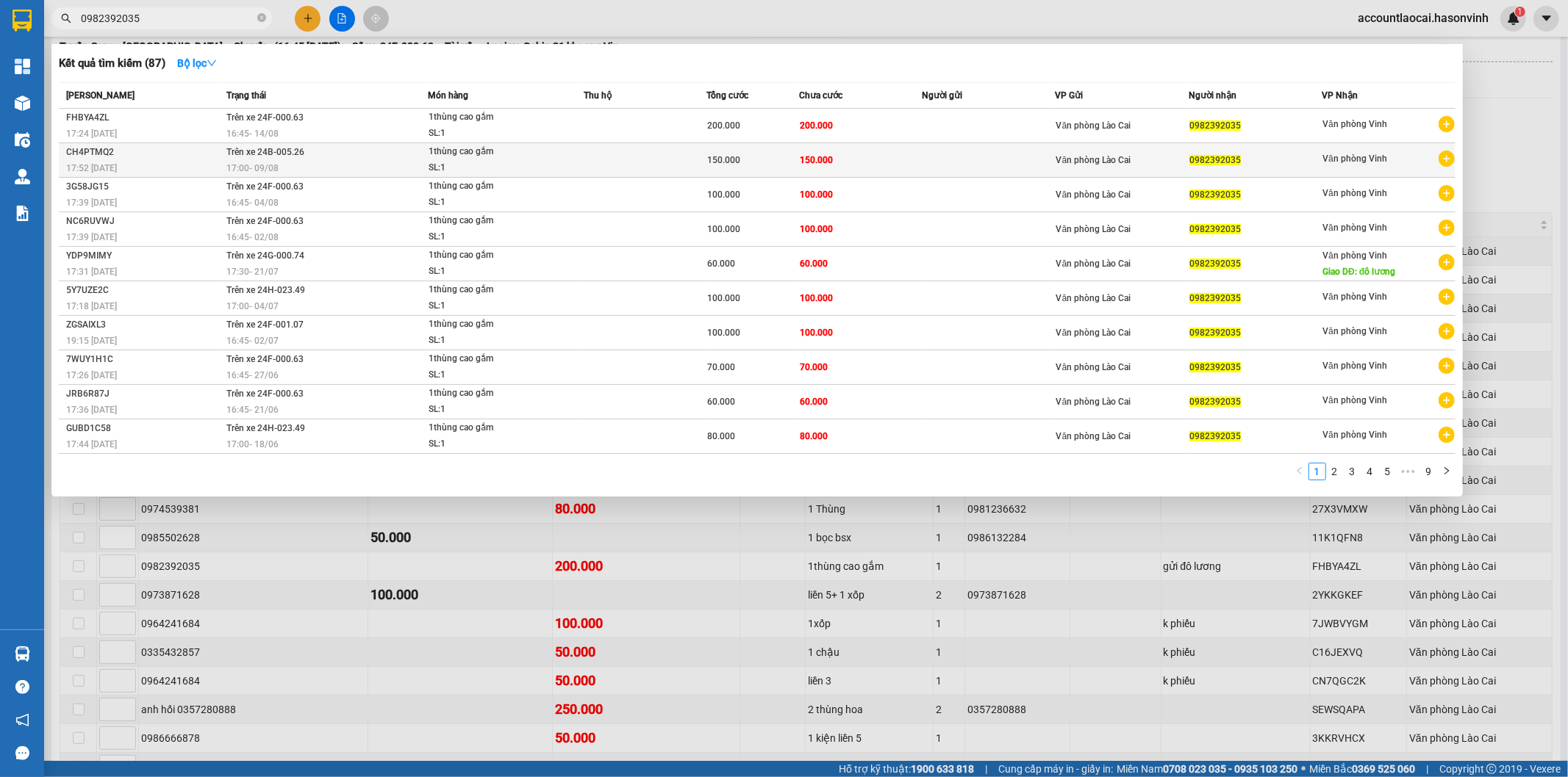
type input "0982392035"
click at [372, 172] on div "17:00 [DATE]" at bounding box center [327, 168] width 201 height 16
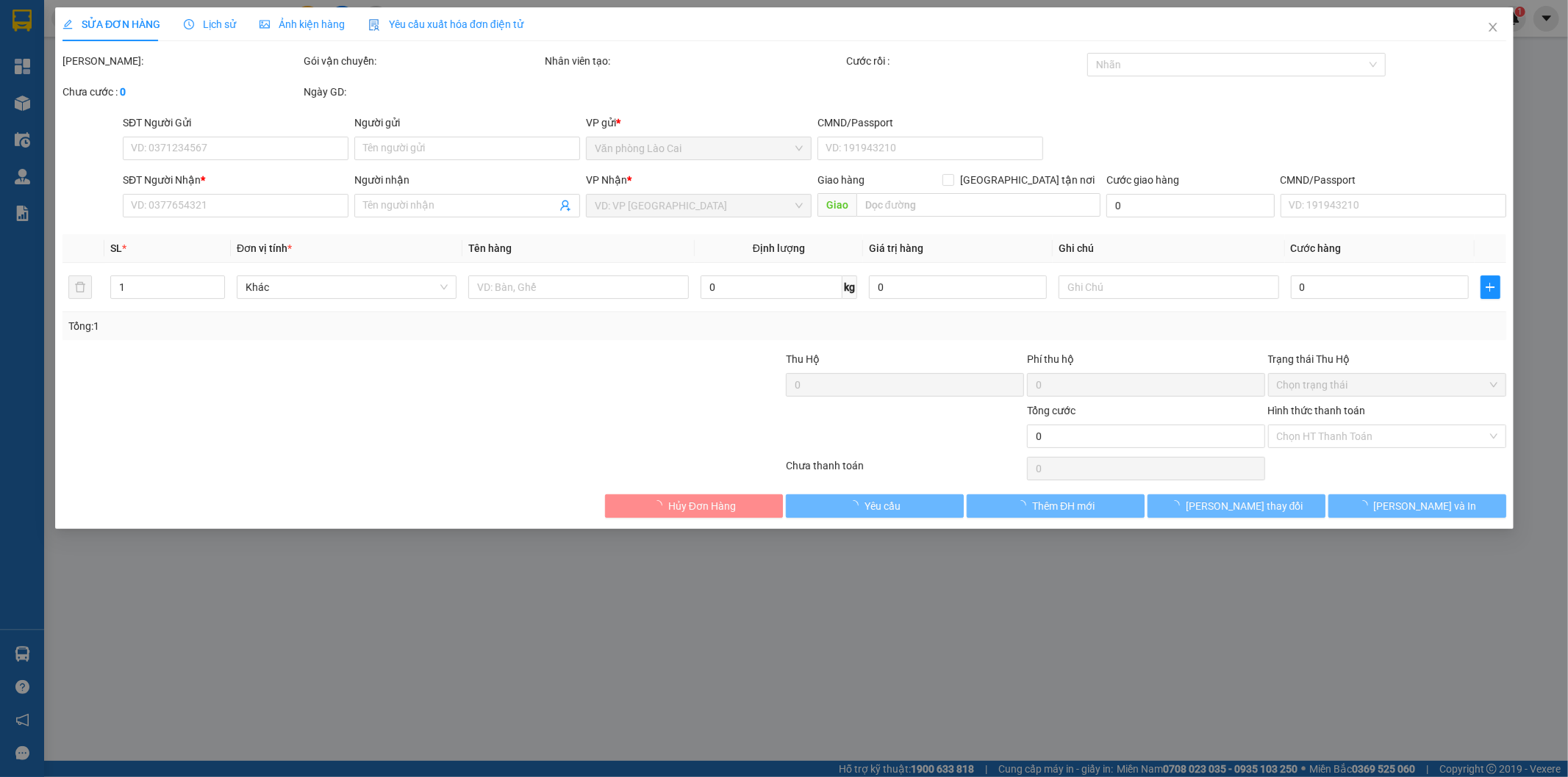
type input "0982392035"
type input "150.000"
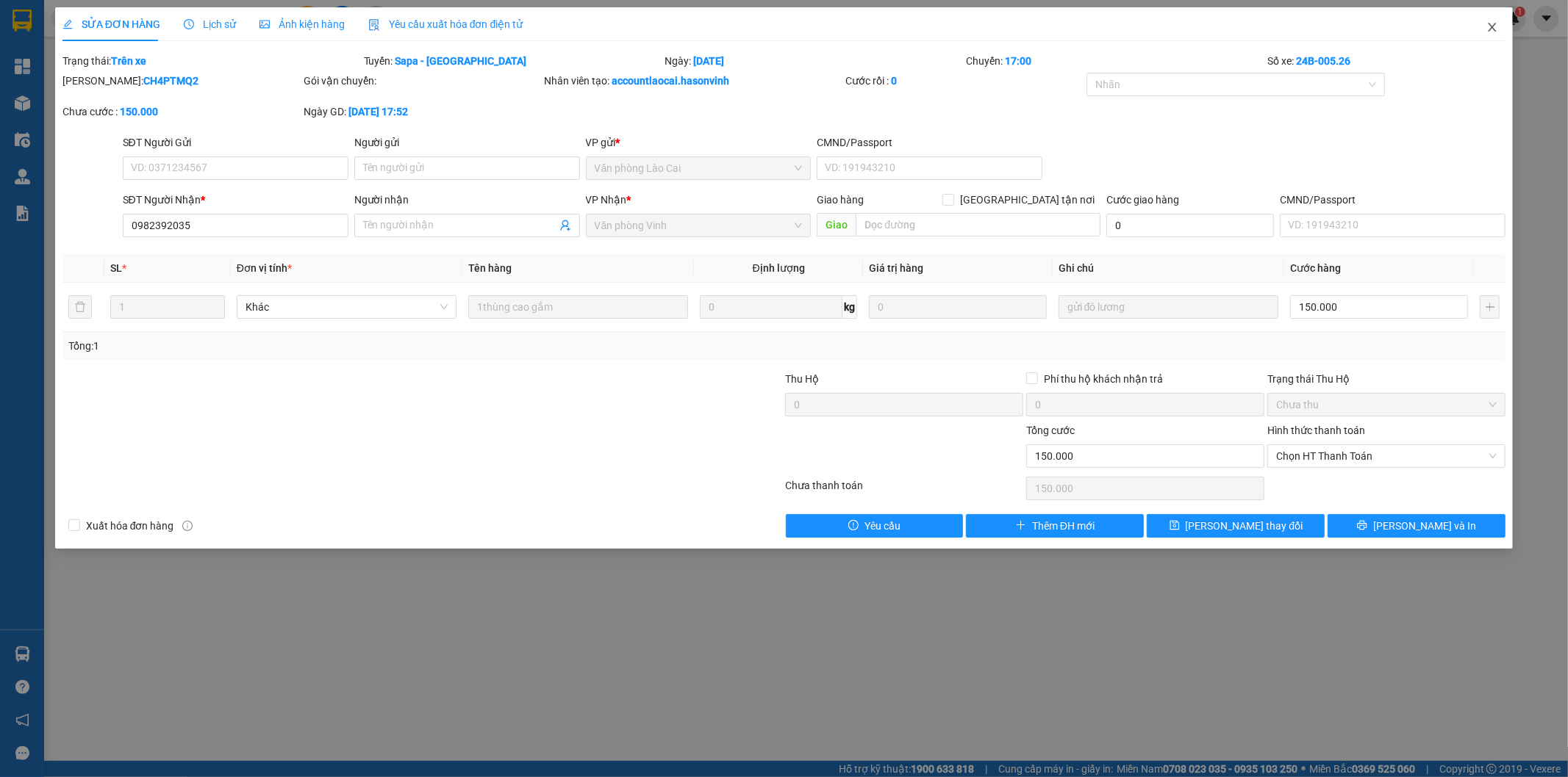
click at [1481, 30] on span "Close" at bounding box center [1492, 28] width 41 height 41
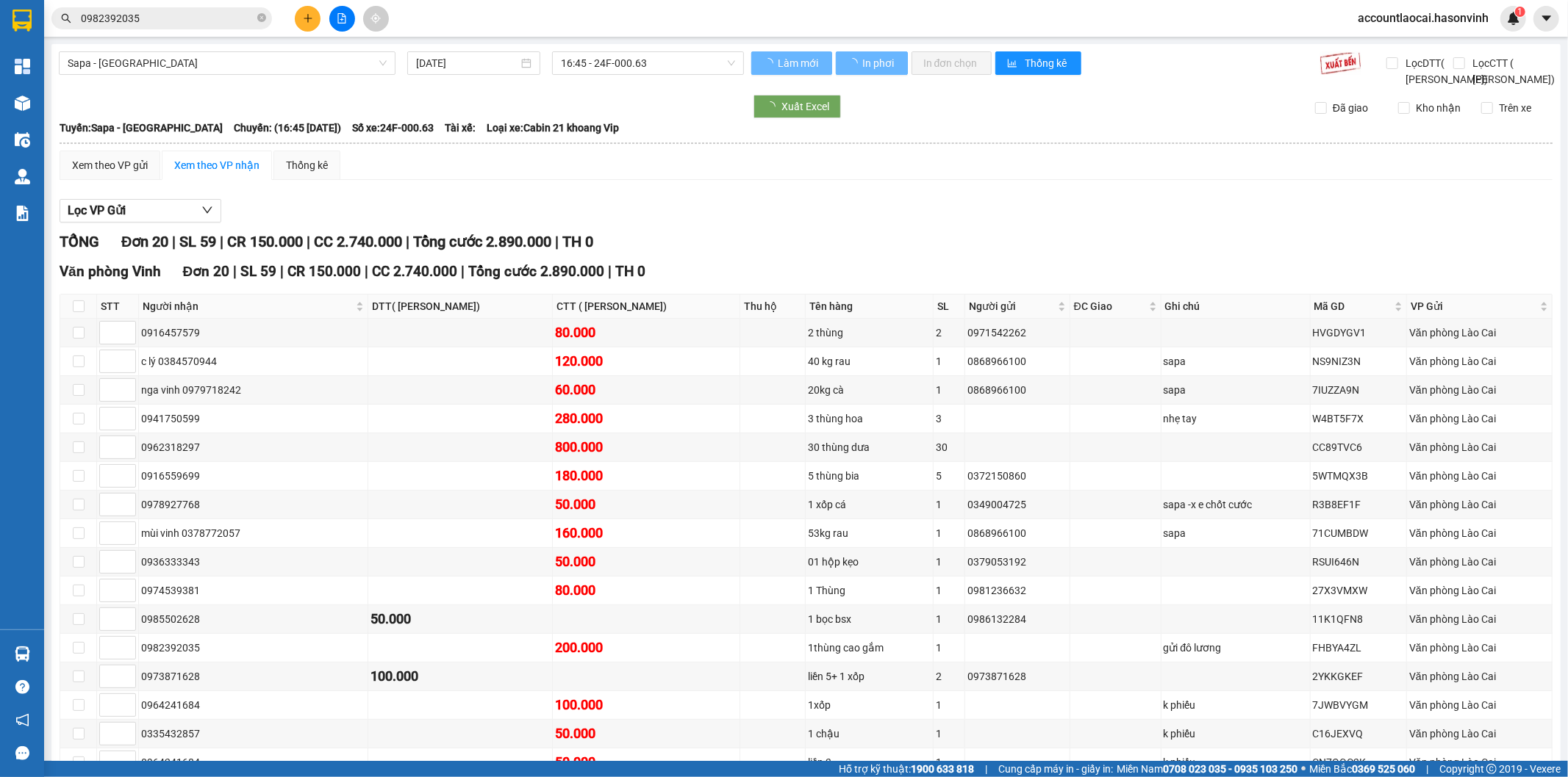
click at [173, 27] on span "0982392035" at bounding box center [162, 18] width 221 height 22
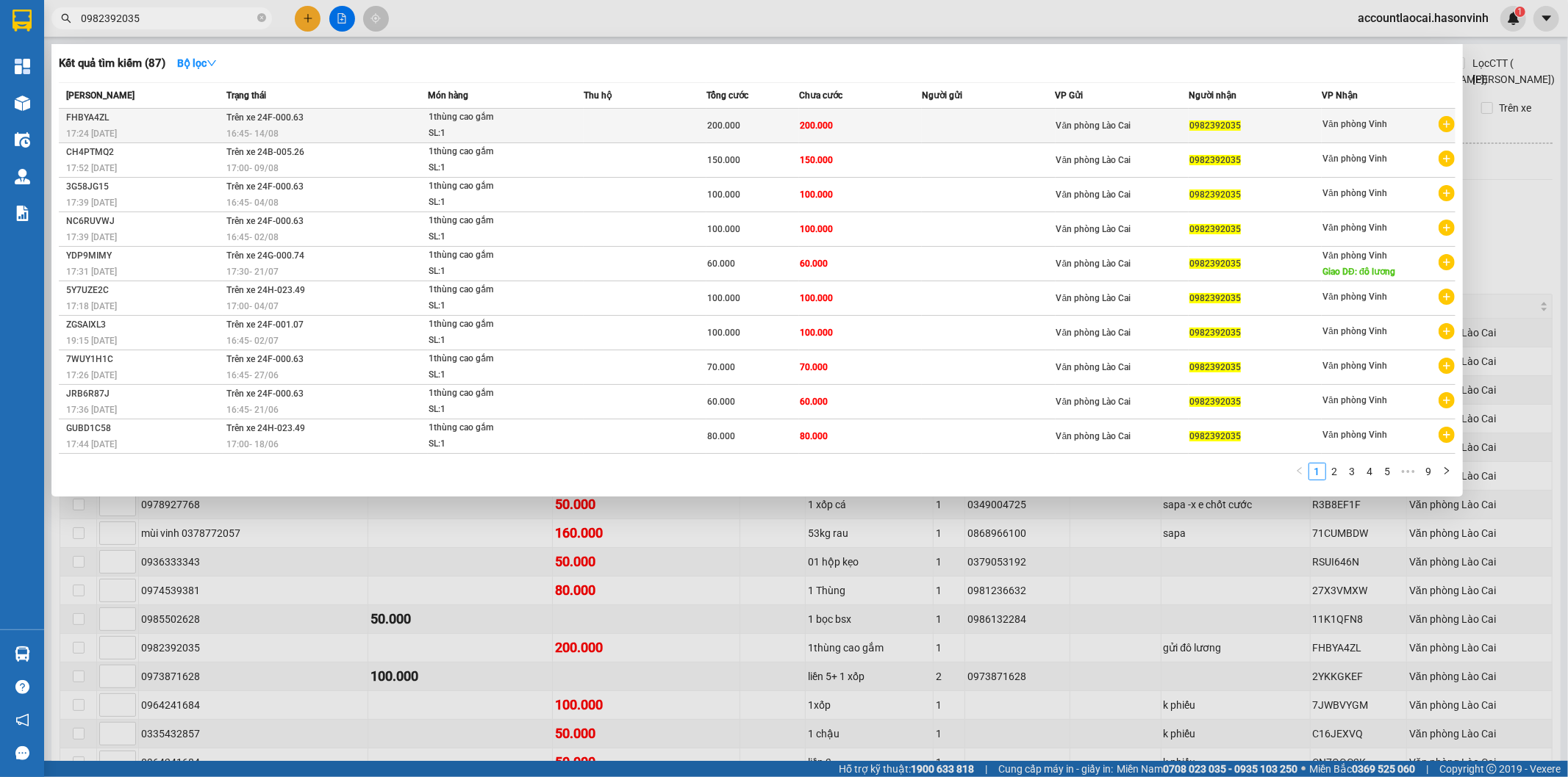
click at [303, 131] on div "16:45 [DATE]" at bounding box center [327, 134] width 201 height 16
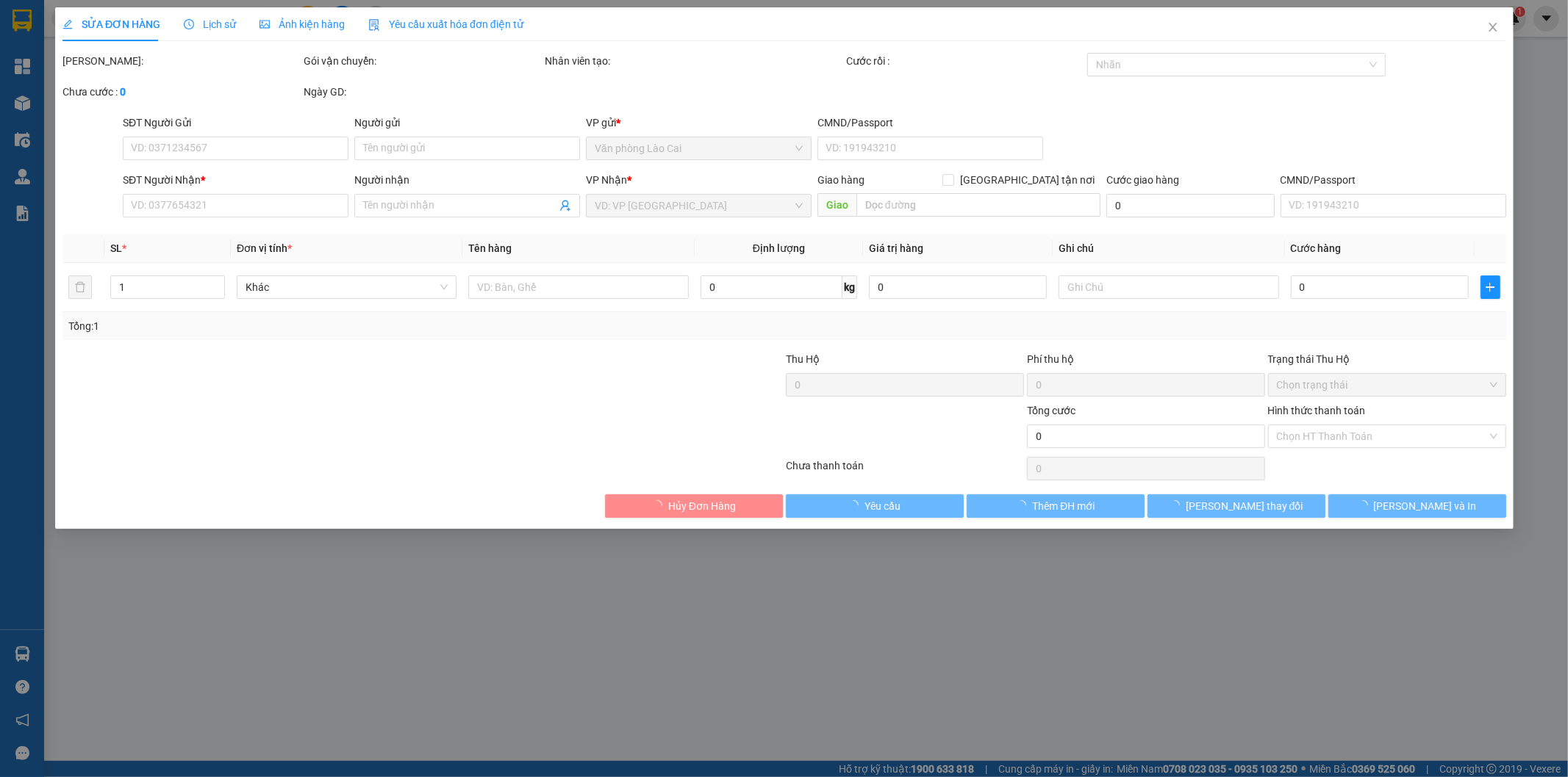
type input "0982392035"
type input "200.000"
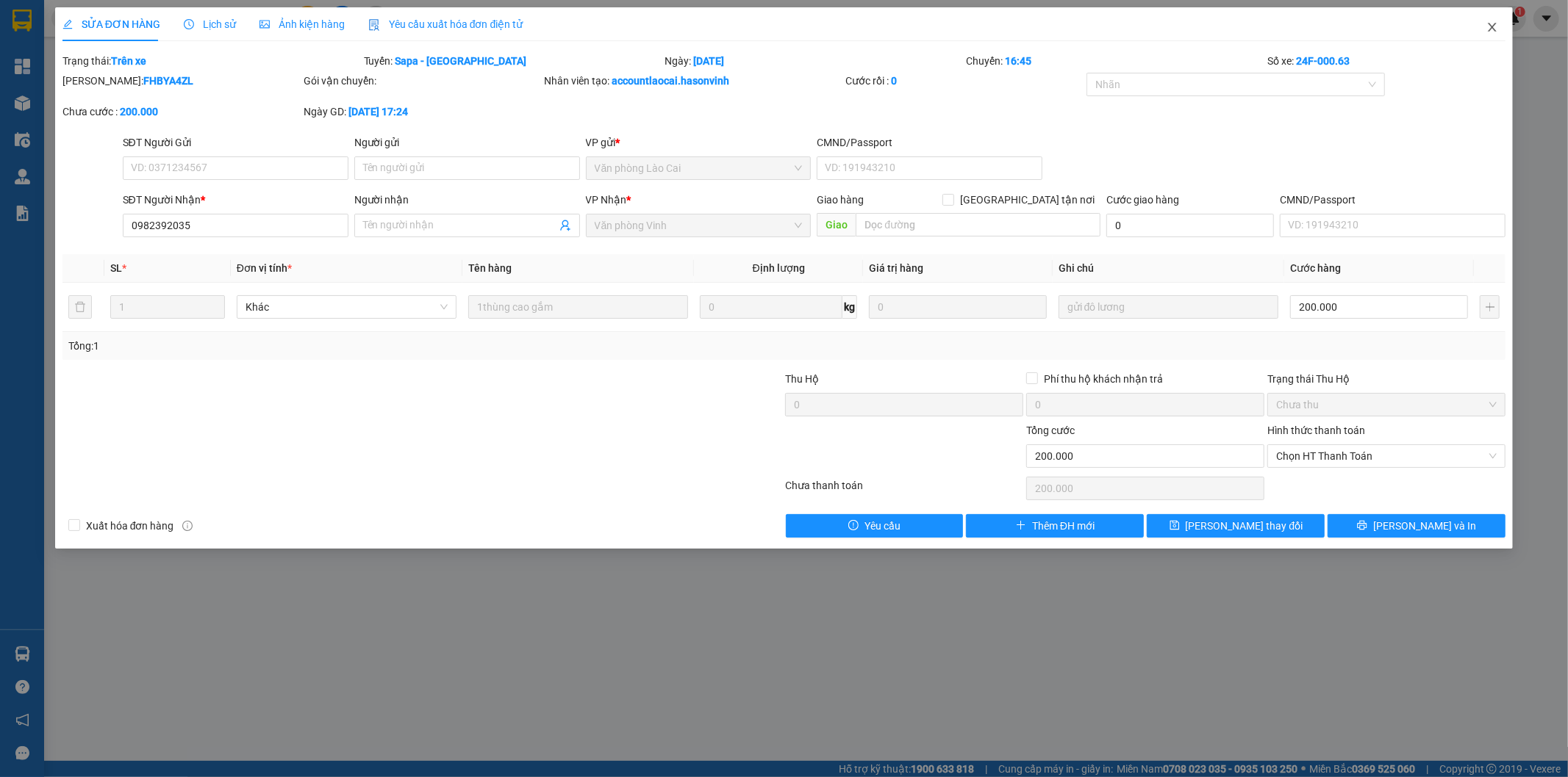
click at [1487, 35] on span "Close" at bounding box center [1492, 28] width 41 height 41
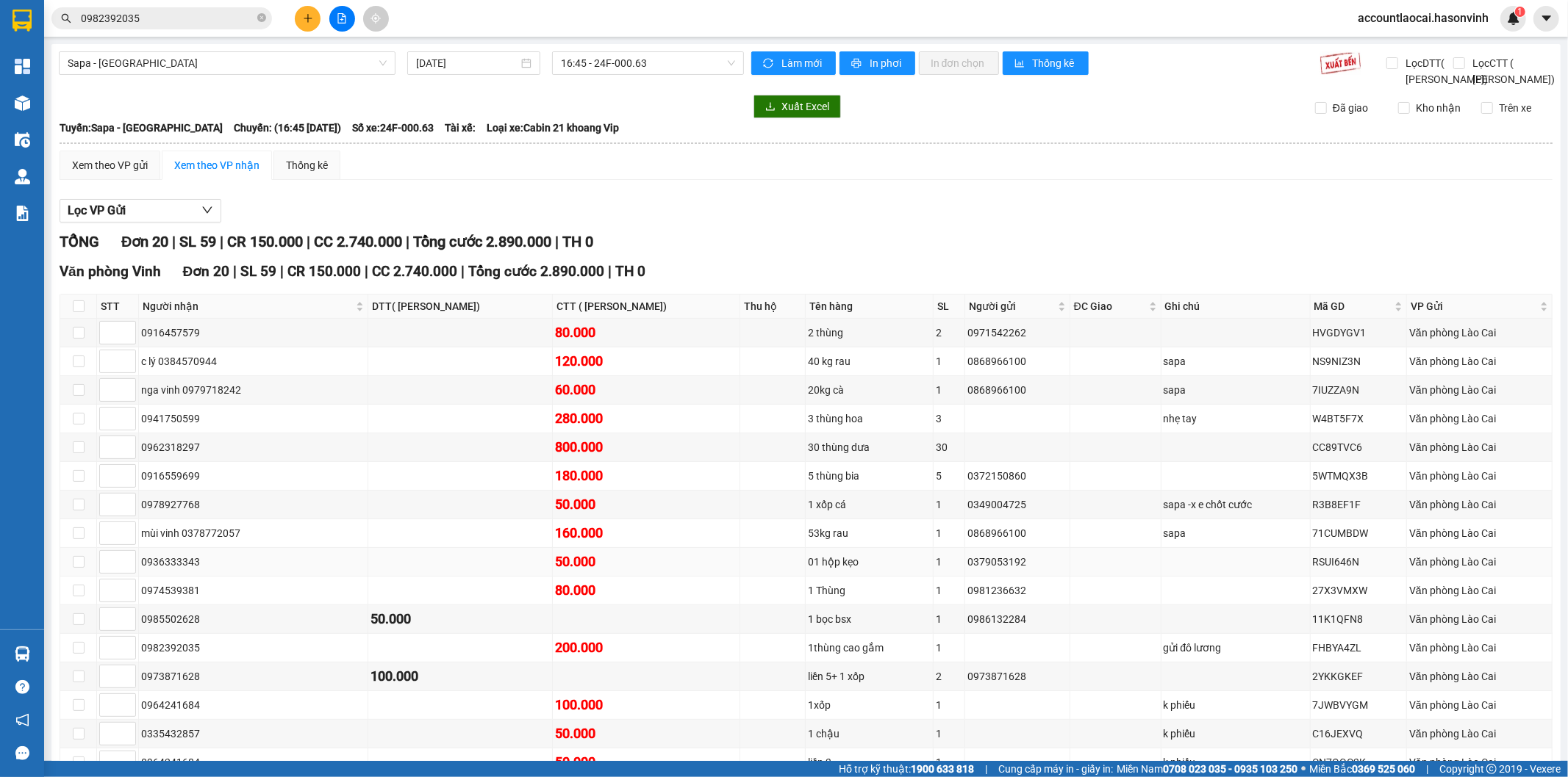
scroll to position [163, 0]
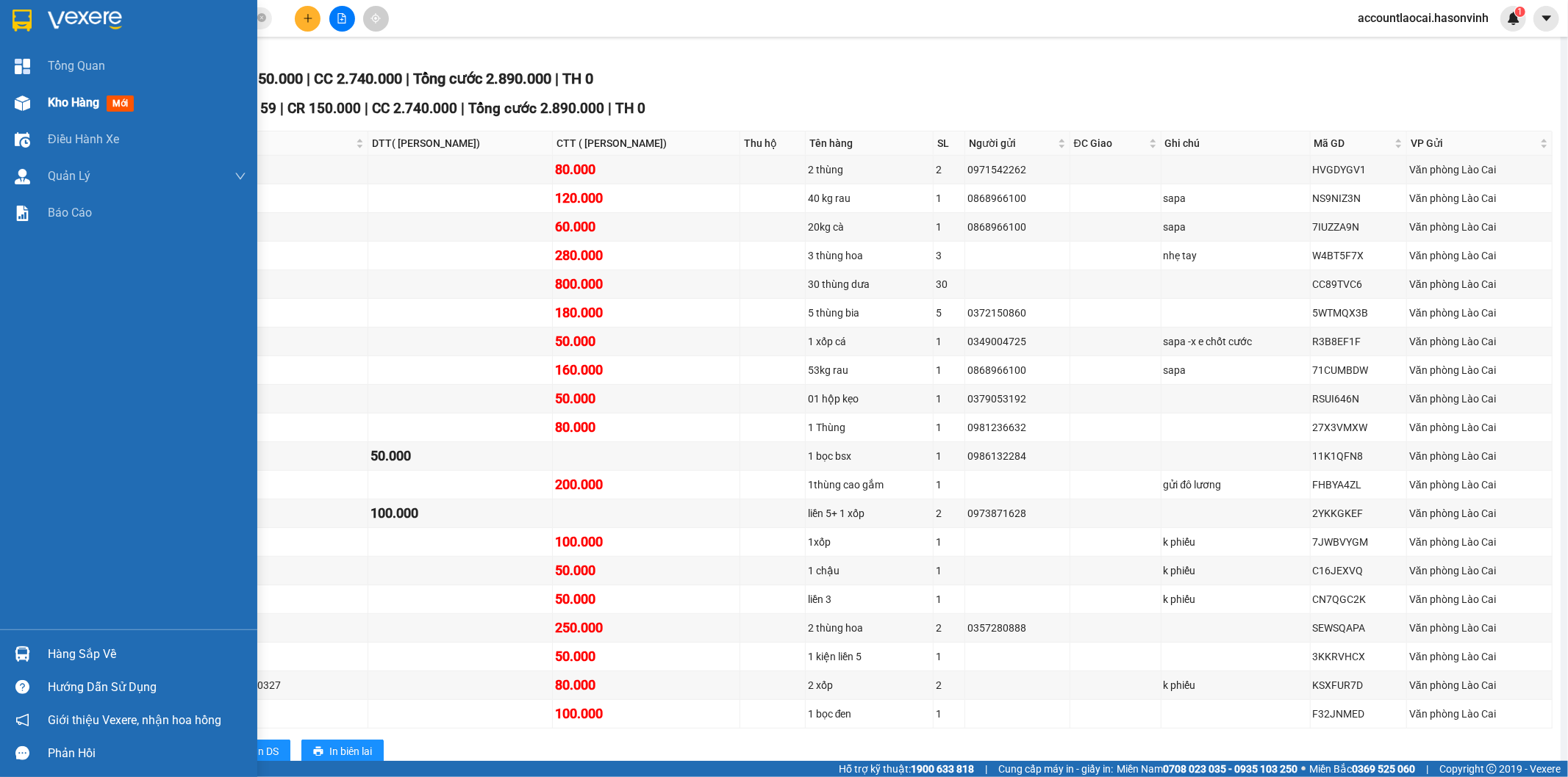
click at [43, 91] on div "Kho hàng mới" at bounding box center [128, 103] width 258 height 37
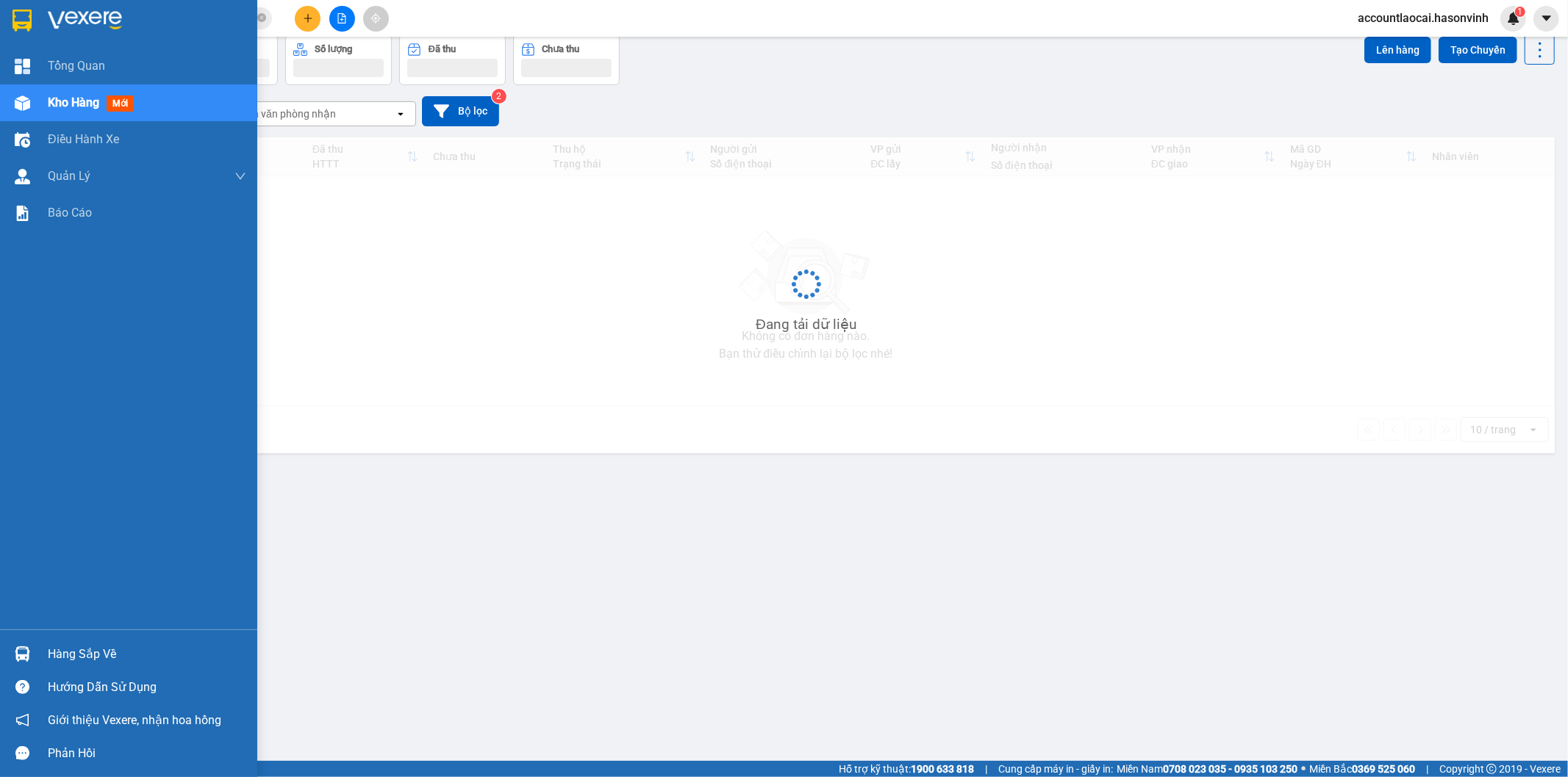
scroll to position [68, 0]
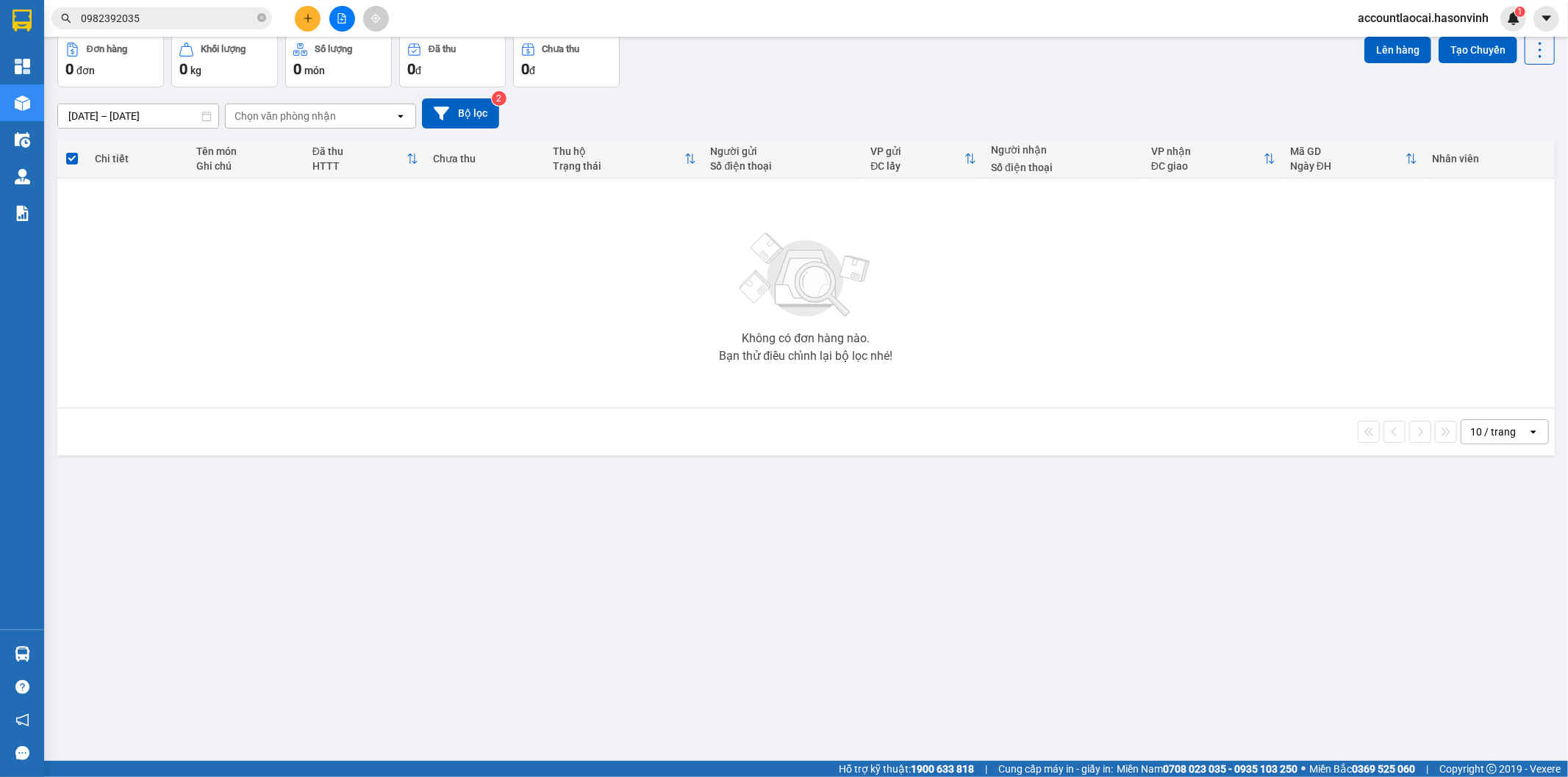
click at [349, 24] on button at bounding box center [342, 18] width 26 height 26
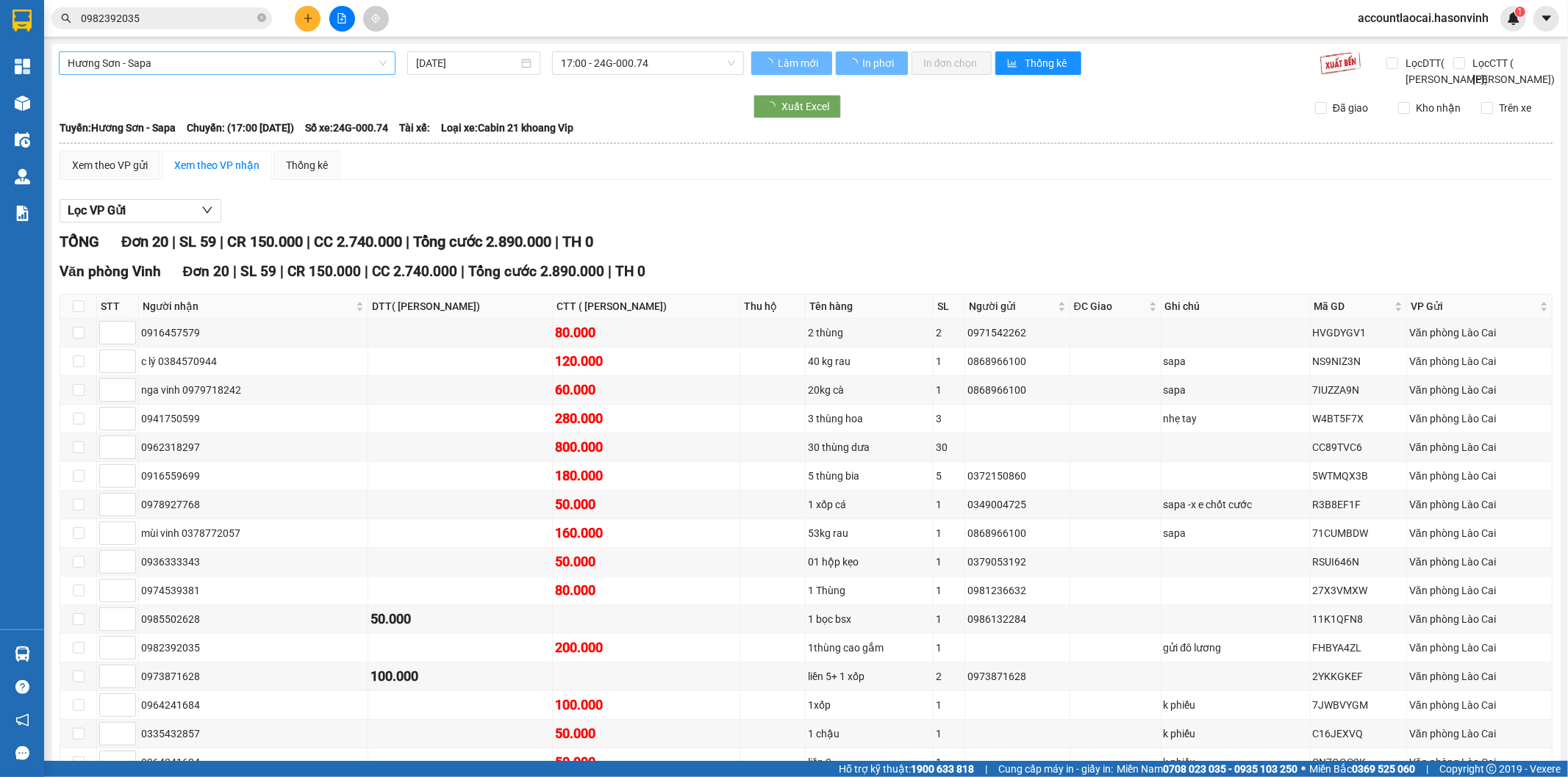
click at [235, 69] on span "Hương Sơn - Sapa" at bounding box center [227, 63] width 319 height 22
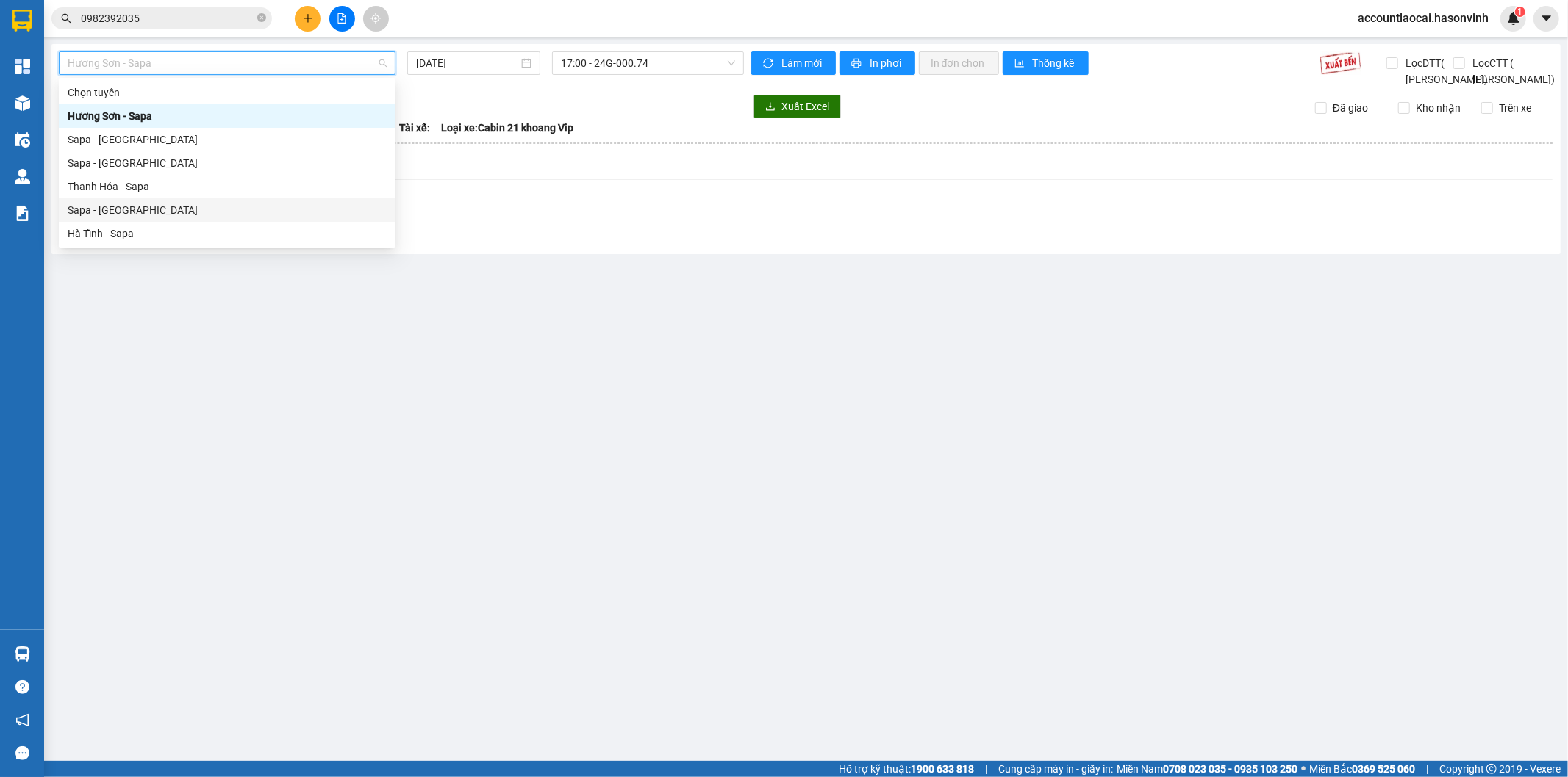
click at [86, 212] on div "Sapa - [GEOGRAPHIC_DATA]" at bounding box center [227, 210] width 319 height 16
type input "[DATE]"
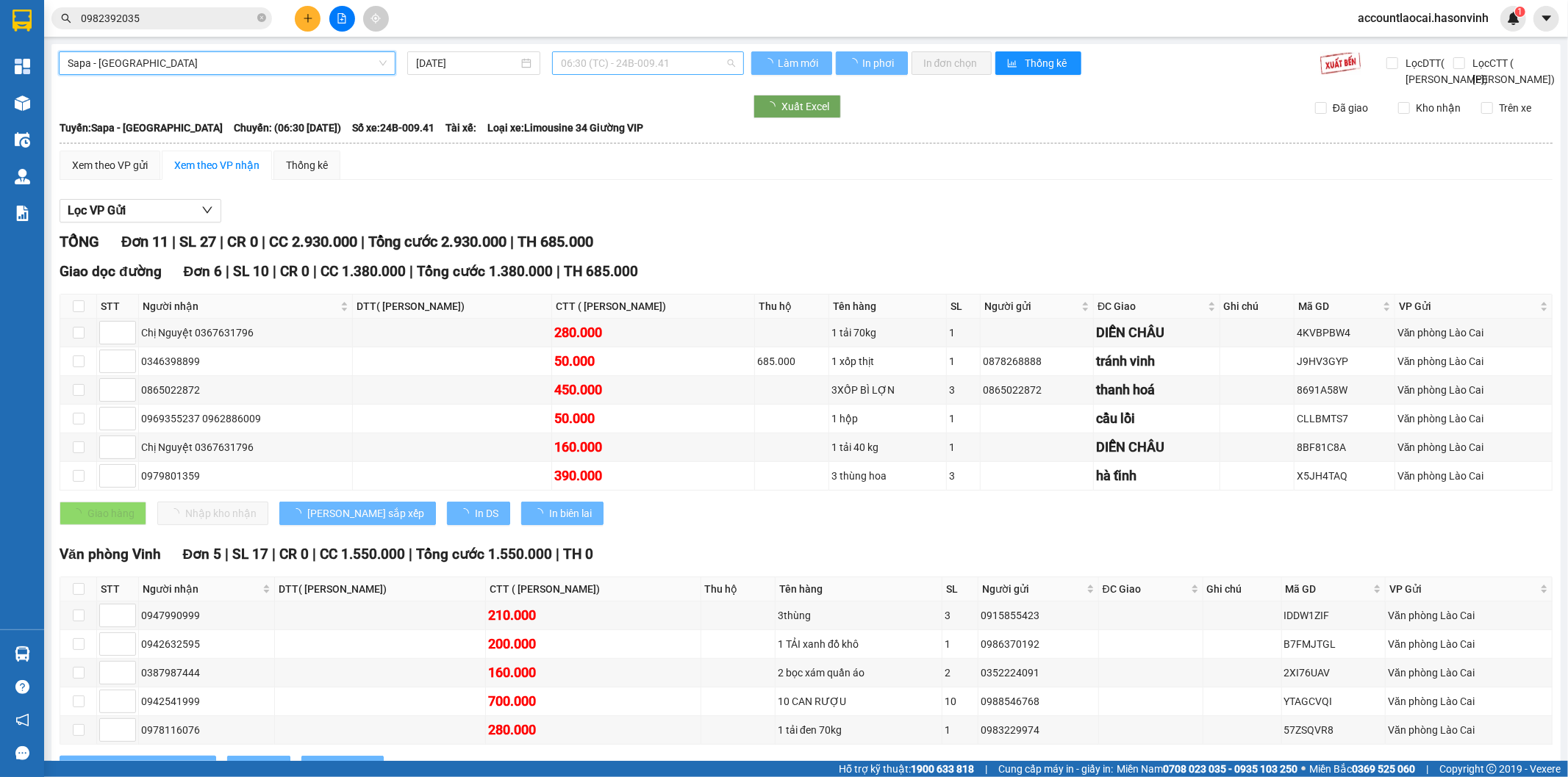
click at [626, 67] on span "06:30 (TC) - 24B-009.41" at bounding box center [647, 63] width 173 height 22
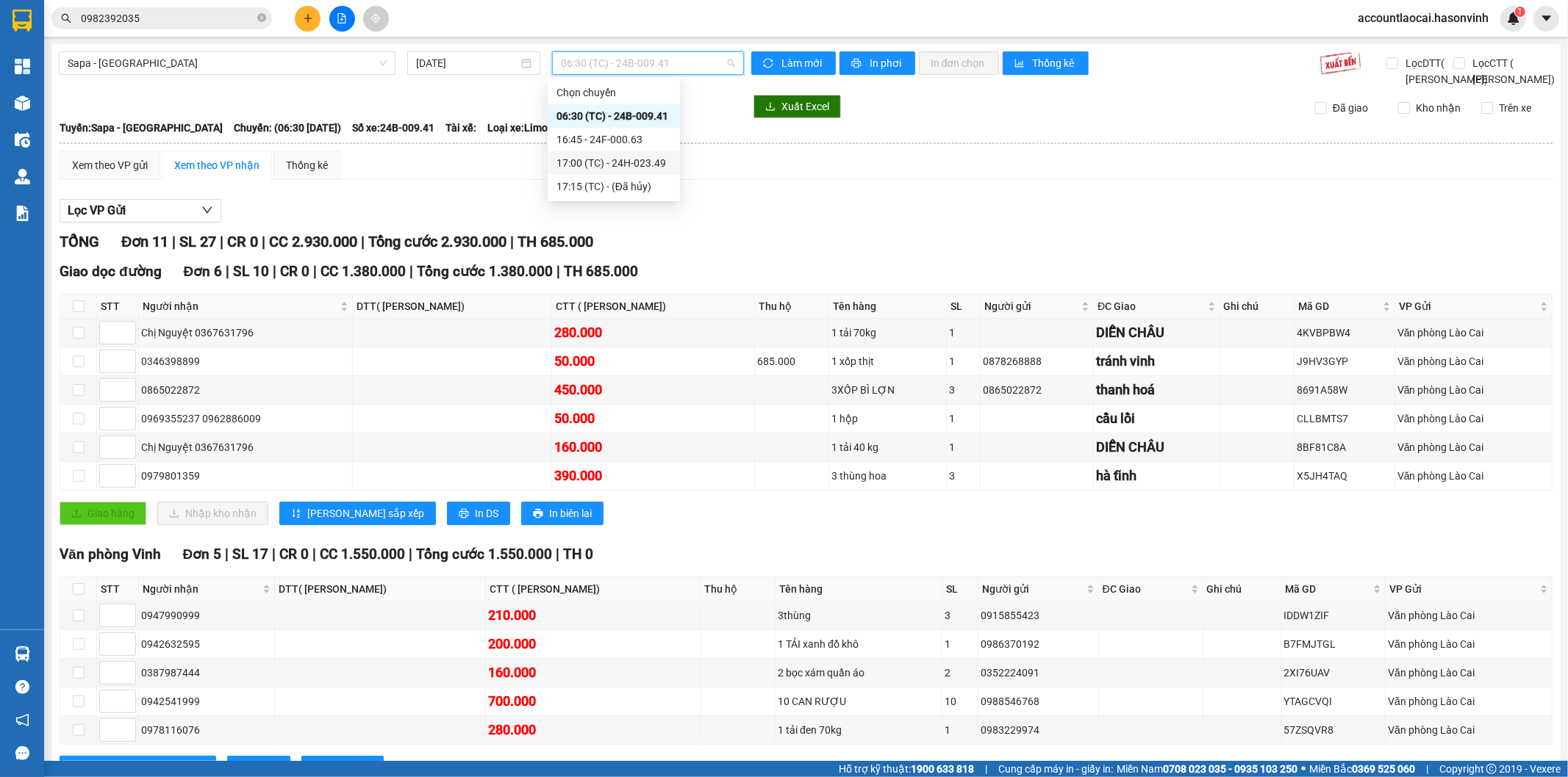
click at [630, 142] on div "16:45 - 24F-000.63" at bounding box center [613, 139] width 114 height 16
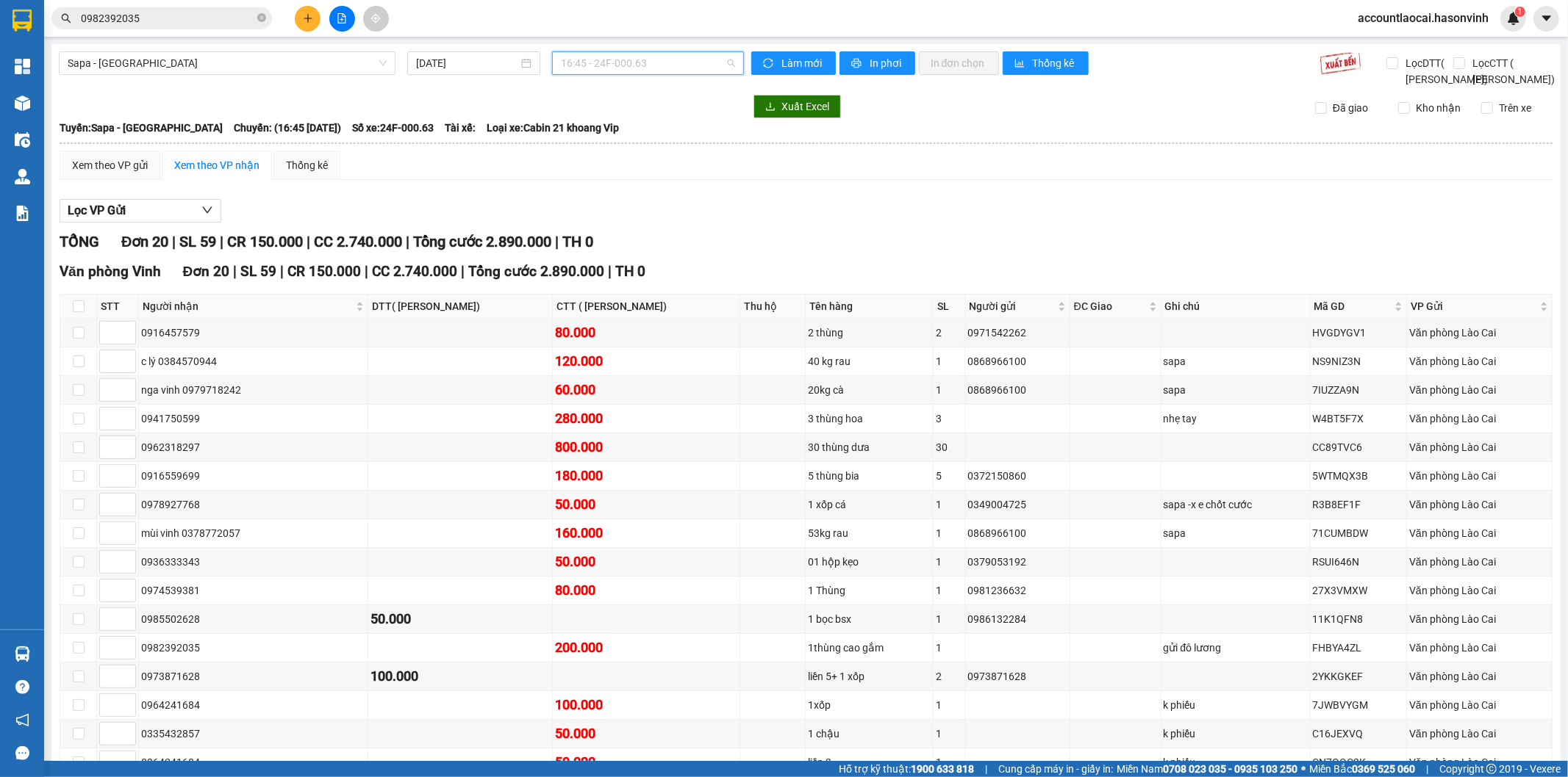
click at [655, 69] on span "16:45 - 24F-000.63" at bounding box center [647, 63] width 173 height 22
click at [614, 69] on span "16:45 - 24F-000.63" at bounding box center [647, 63] width 173 height 22
click at [622, 162] on div "17:00 (TC) - 24H-023.49" at bounding box center [613, 163] width 114 height 16
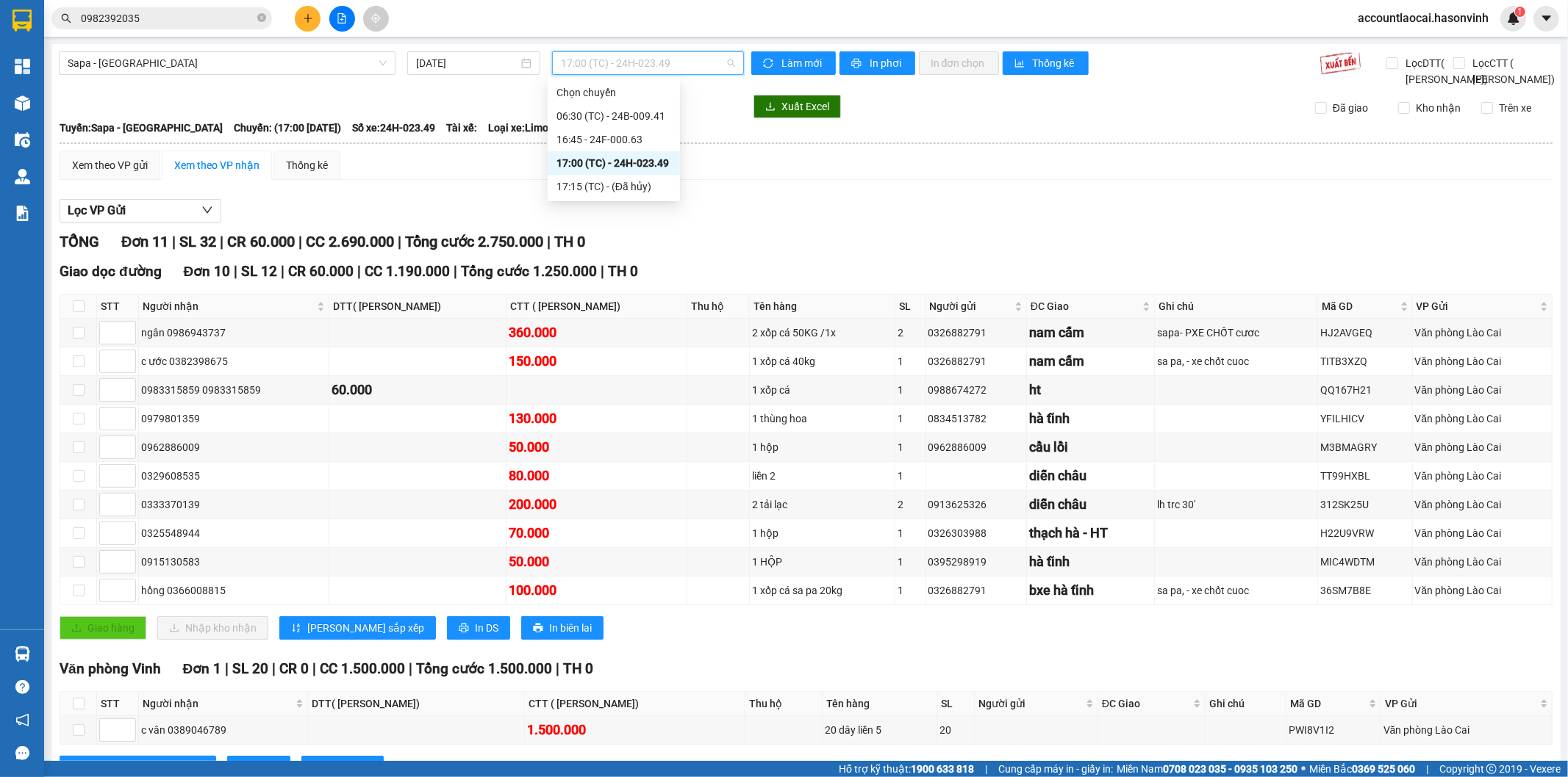
click at [633, 68] on span "17:00 (TC) - 24H-023.49" at bounding box center [647, 63] width 173 height 22
click at [633, 134] on div "16:45 - 24F-000.63" at bounding box center [613, 139] width 114 height 16
